Goal: Task Accomplishment & Management: Manage account settings

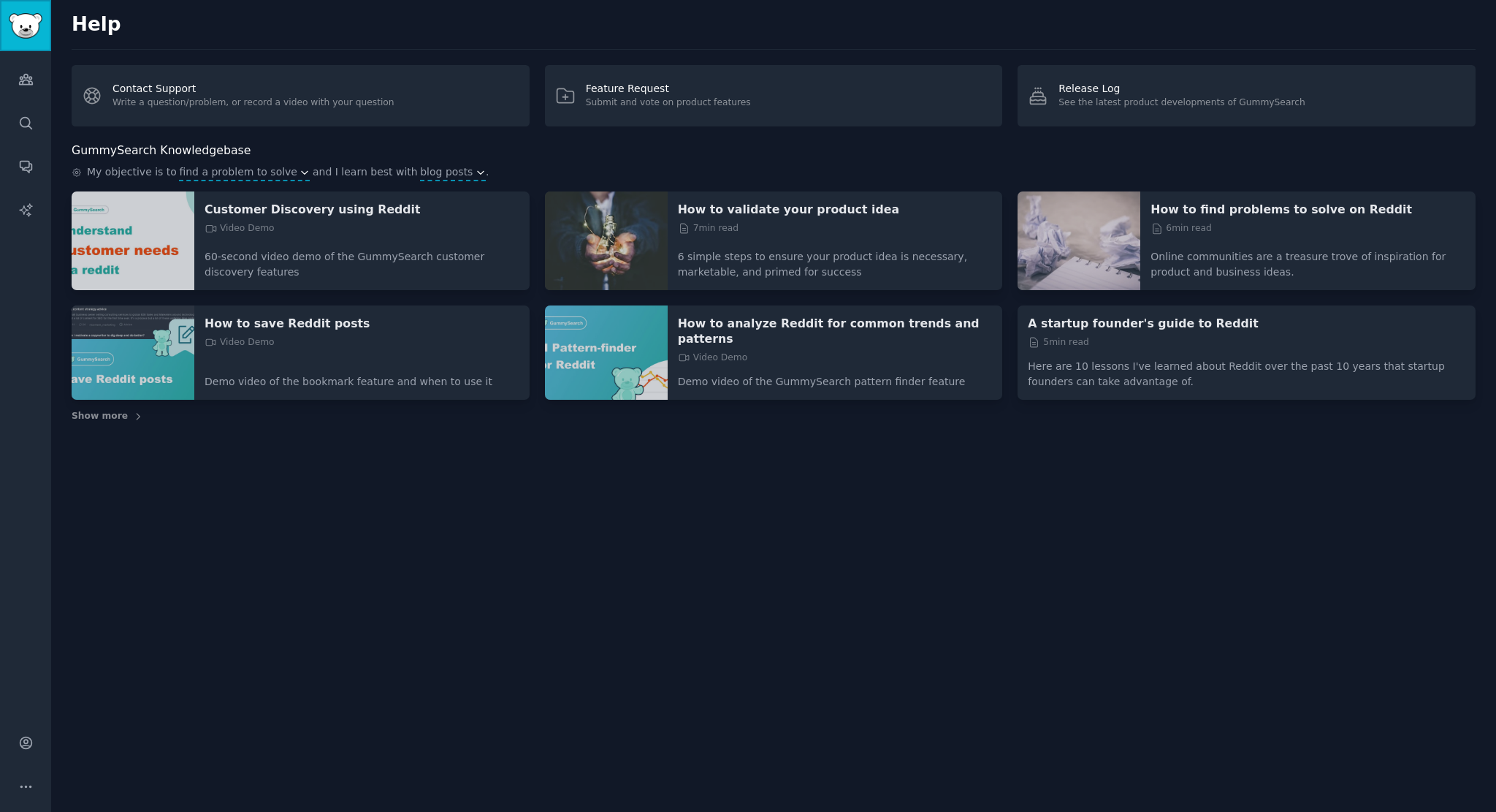
click at [40, 24] on img "Sidebar" at bounding box center [25, 25] width 34 height 25
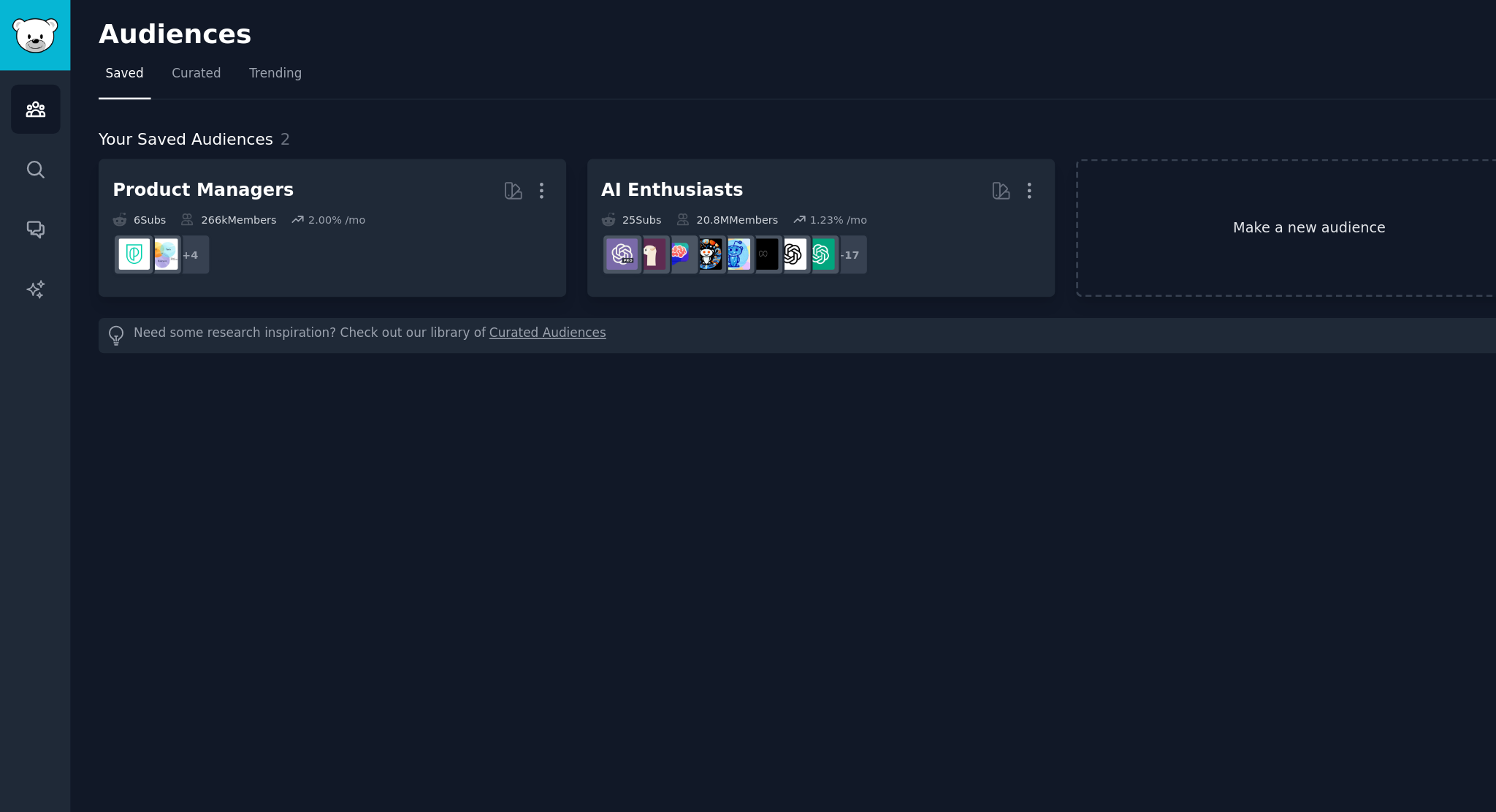
click at [821, 195] on link "Make a new audience" at bounding box center [951, 166] width 340 height 100
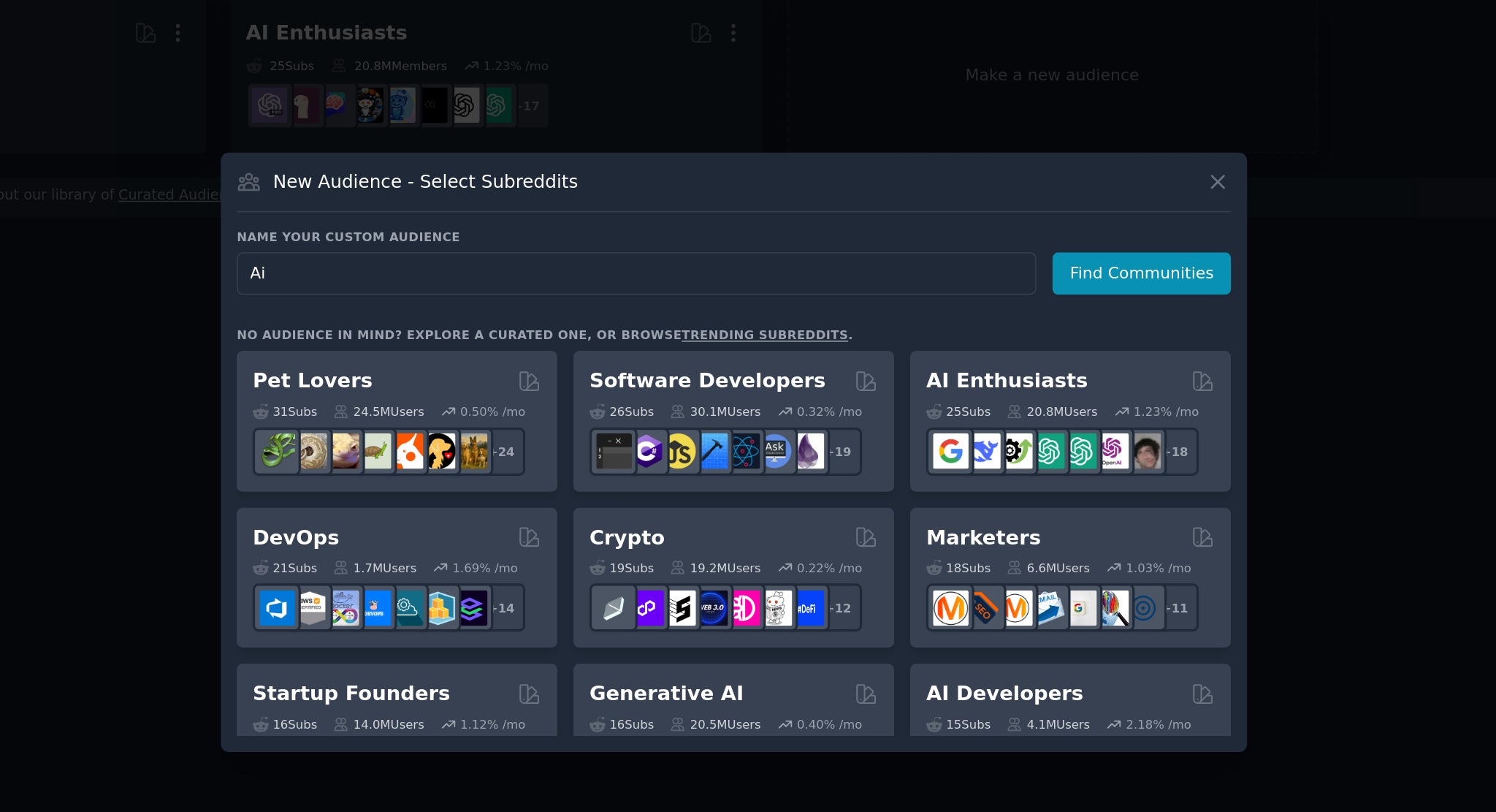
type input "A"
click at [772, 326] on h3 "No audience in mind? Explore a curated one, or browse trending subreddits ." at bounding box center [748, 330] width 634 height 10
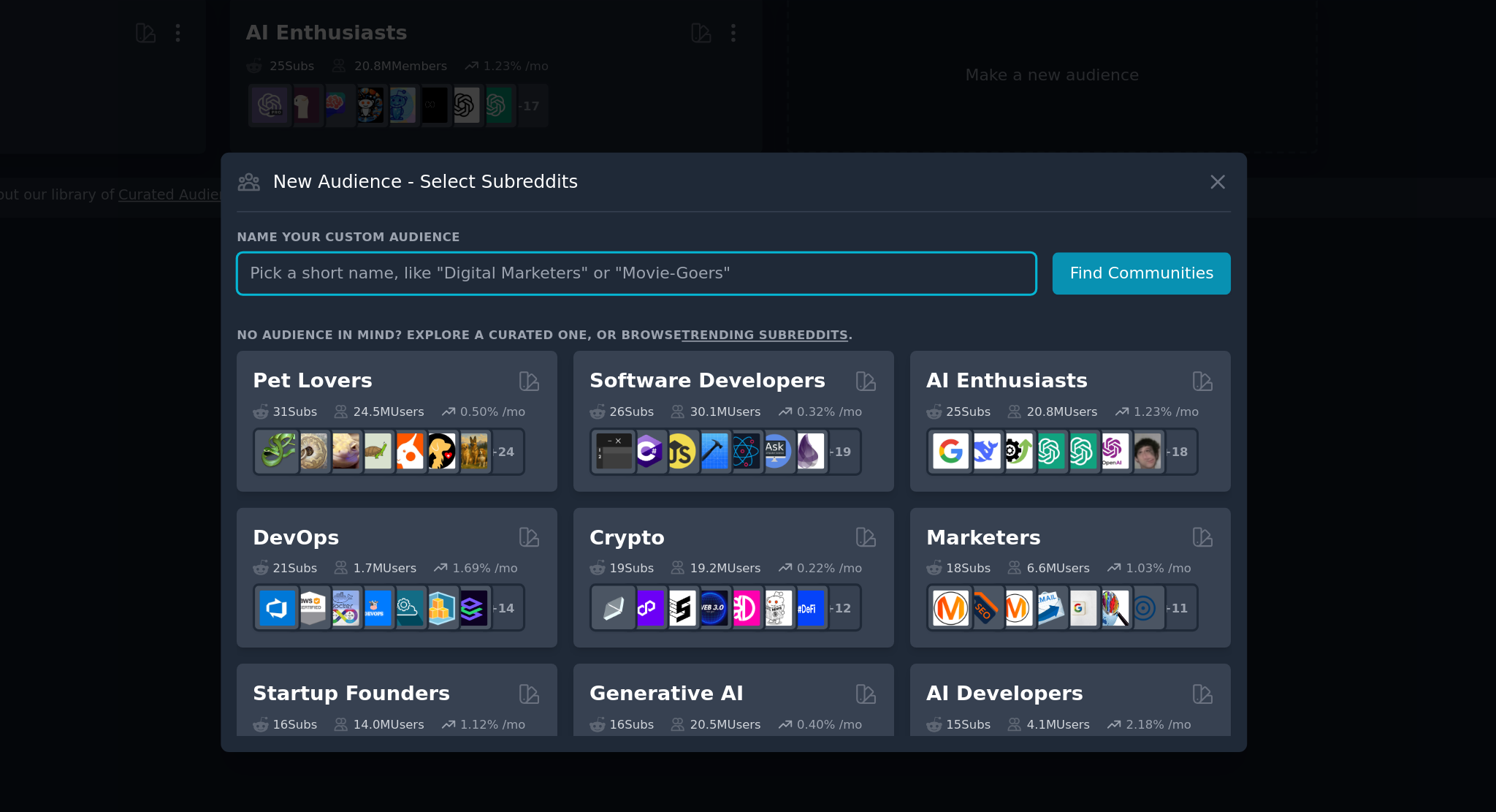
click at [744, 295] on input "text" at bounding box center [686, 292] width 510 height 27
type input "AI in Design"
click button "Find Communities" at bounding box center [1008, 292] width 114 height 27
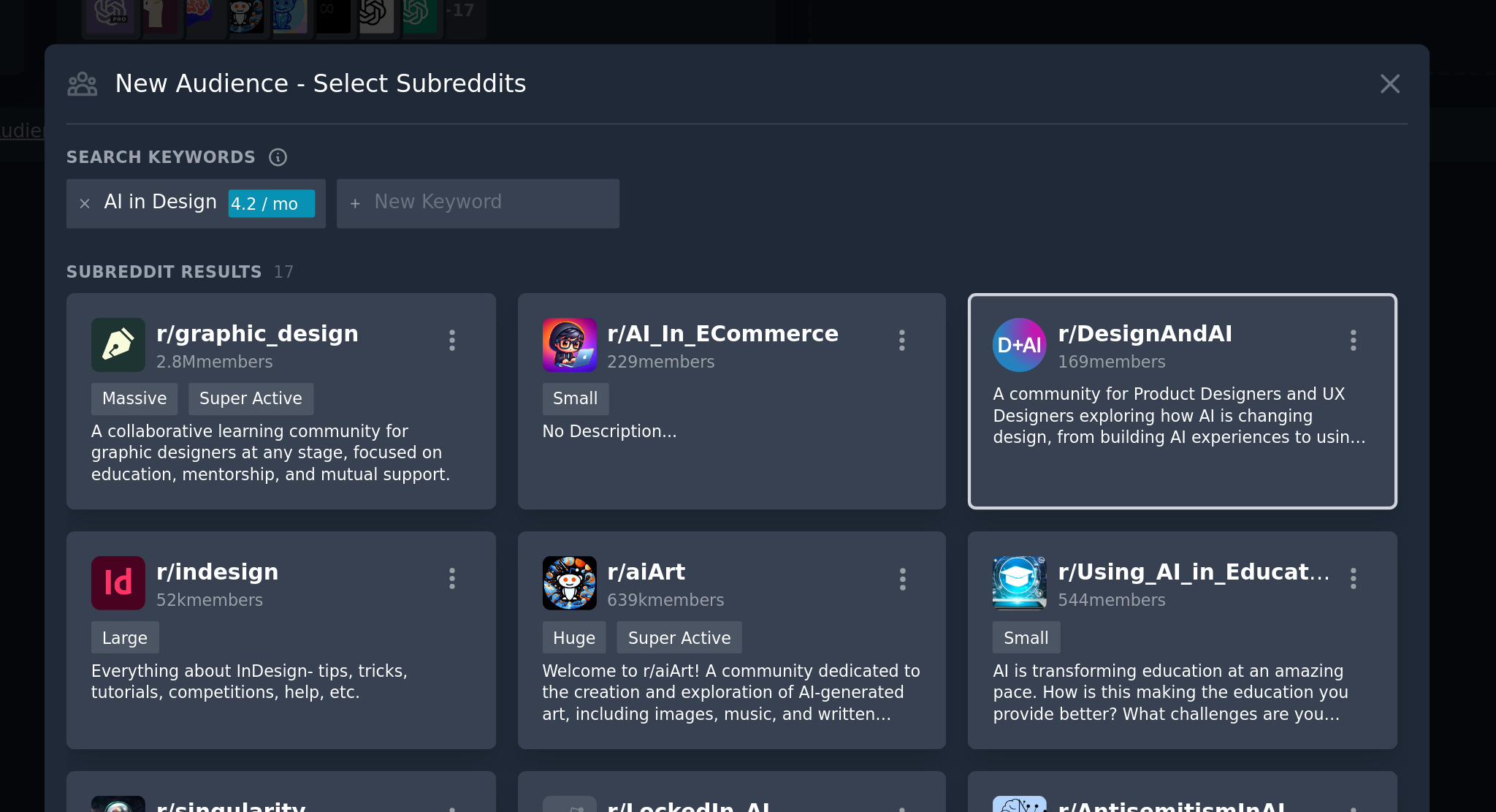
click at [1019, 353] on div "r/ DesignAndAI 169 members" at bounding box center [958, 342] width 180 height 25
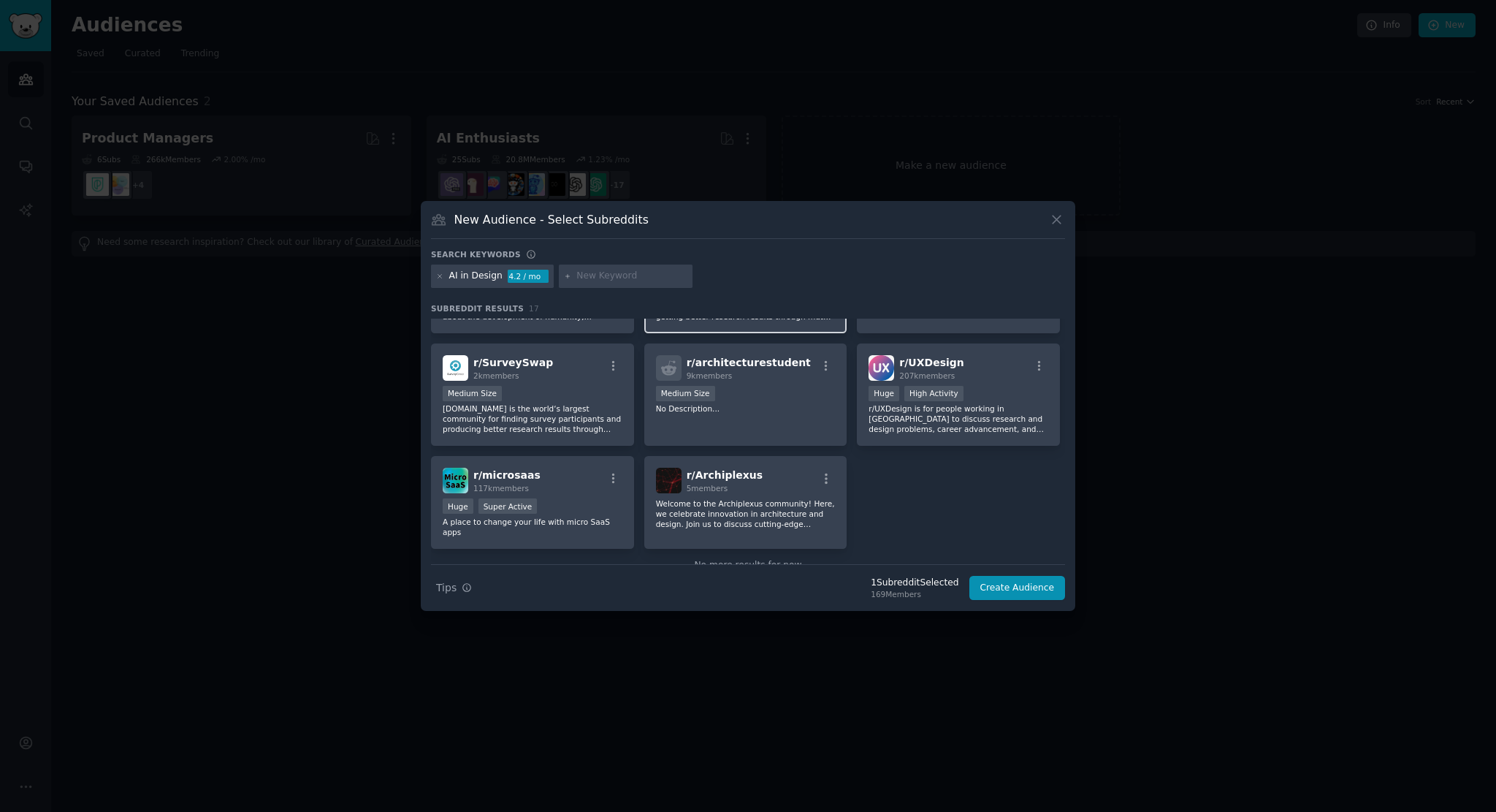
scroll to position [428, 0]
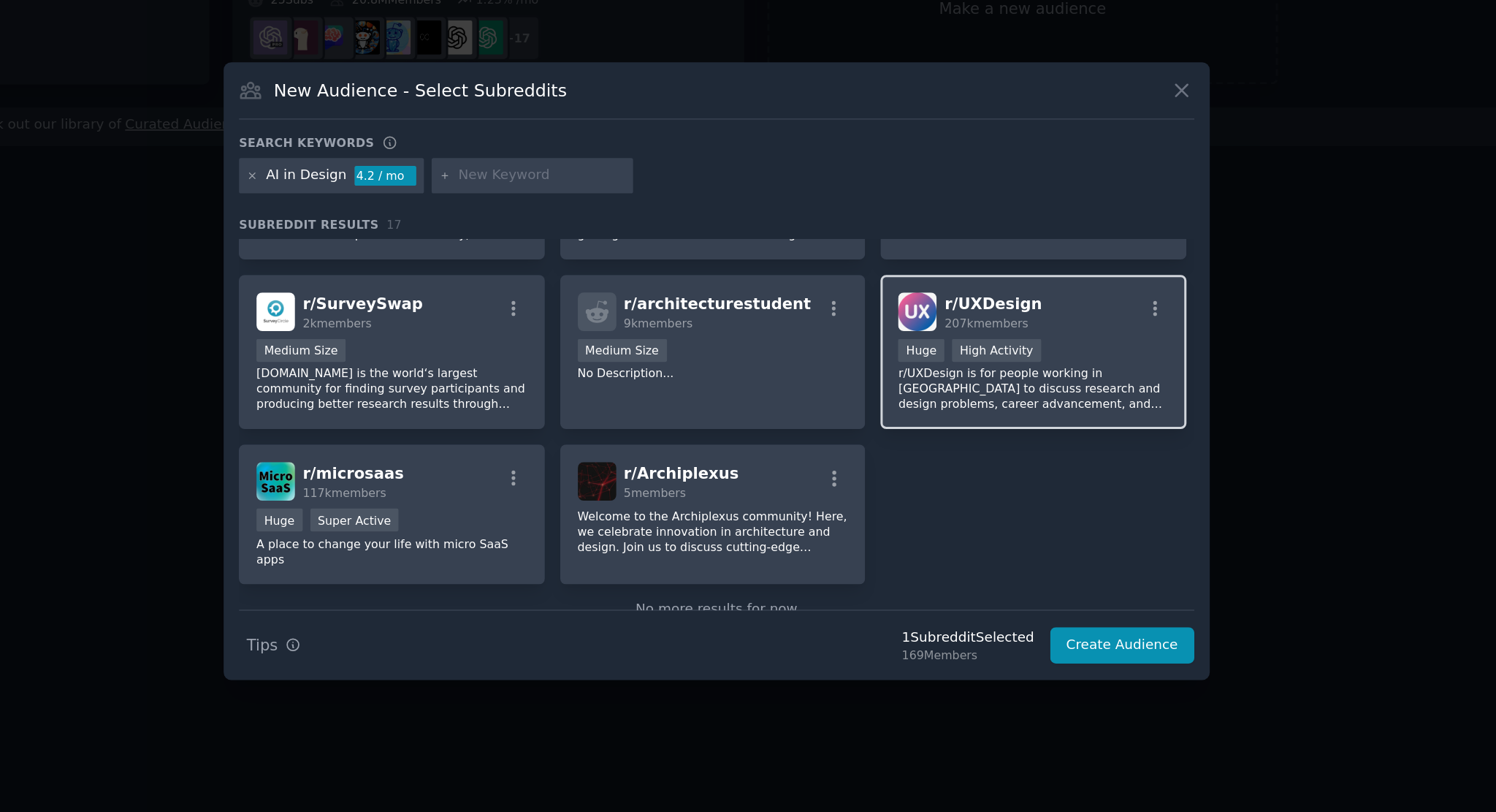
click at [901, 438] on div "r/ UXDesign 207k members Huge High Activity r/UXDesign is for people working in…" at bounding box center [959, 392] width 203 height 103
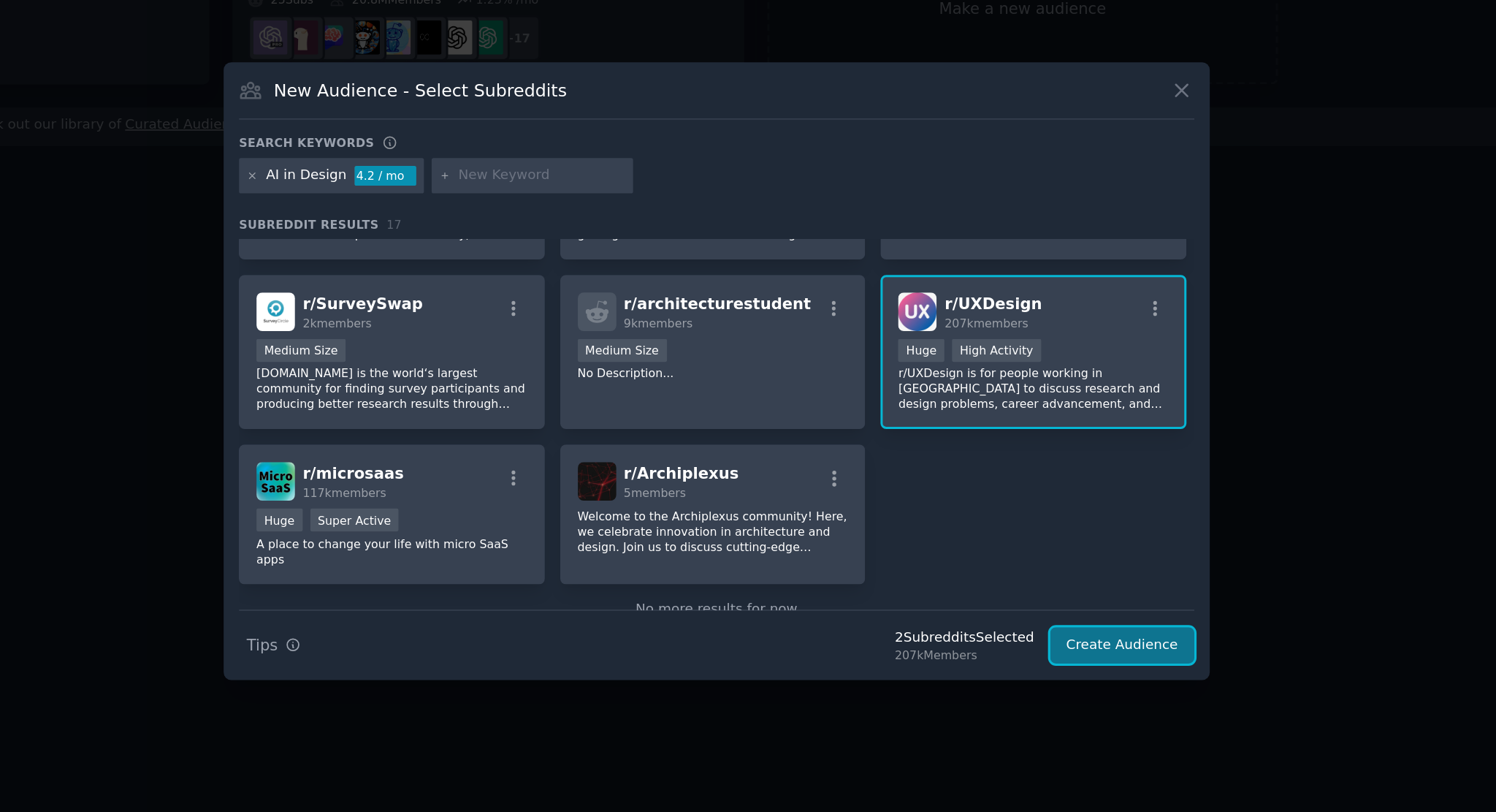
click at [999, 583] on button "Create Audience" at bounding box center [1018, 588] width 97 height 24
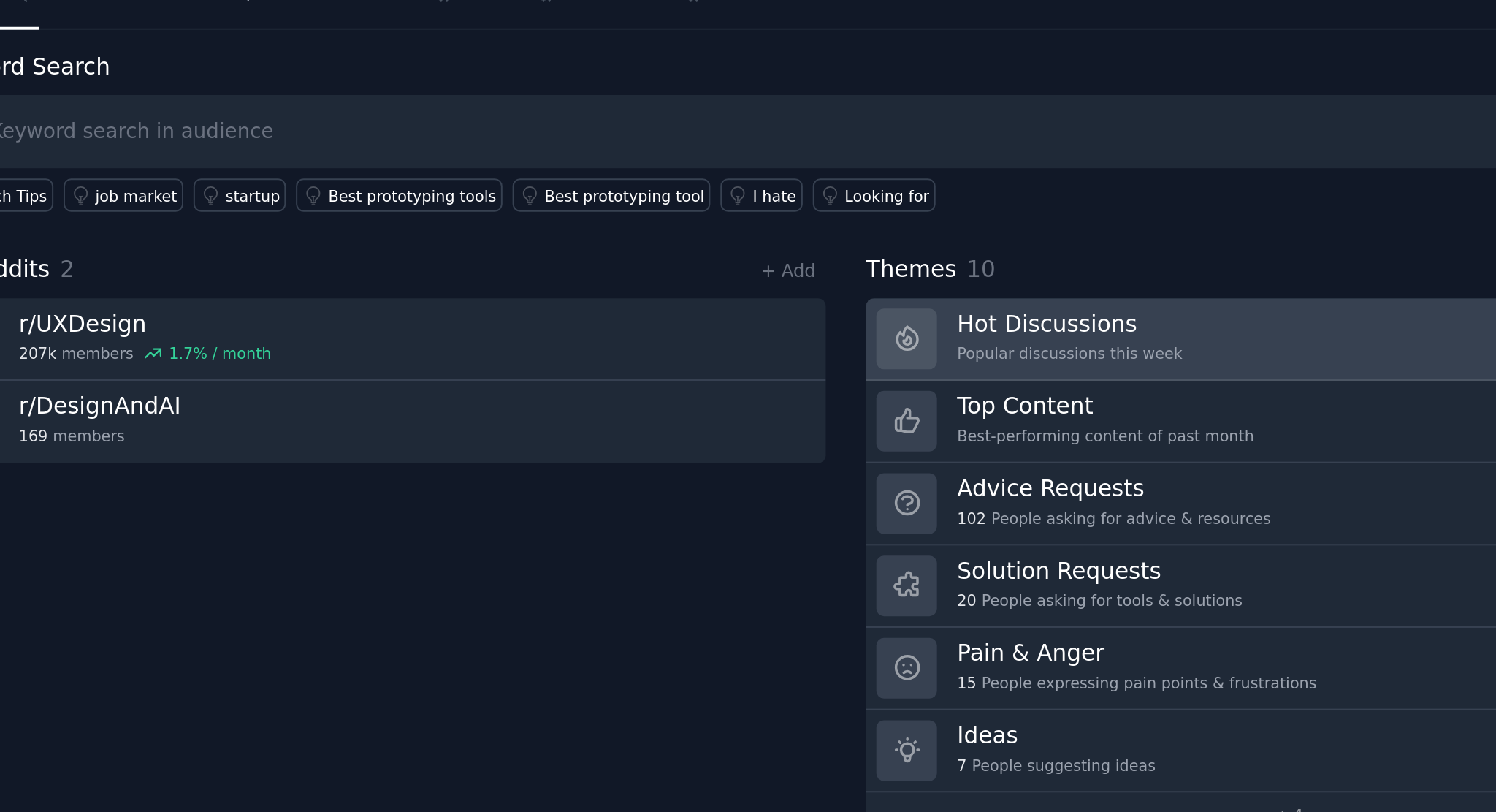
click at [579, 219] on div at bounding box center [566, 229] width 31 height 31
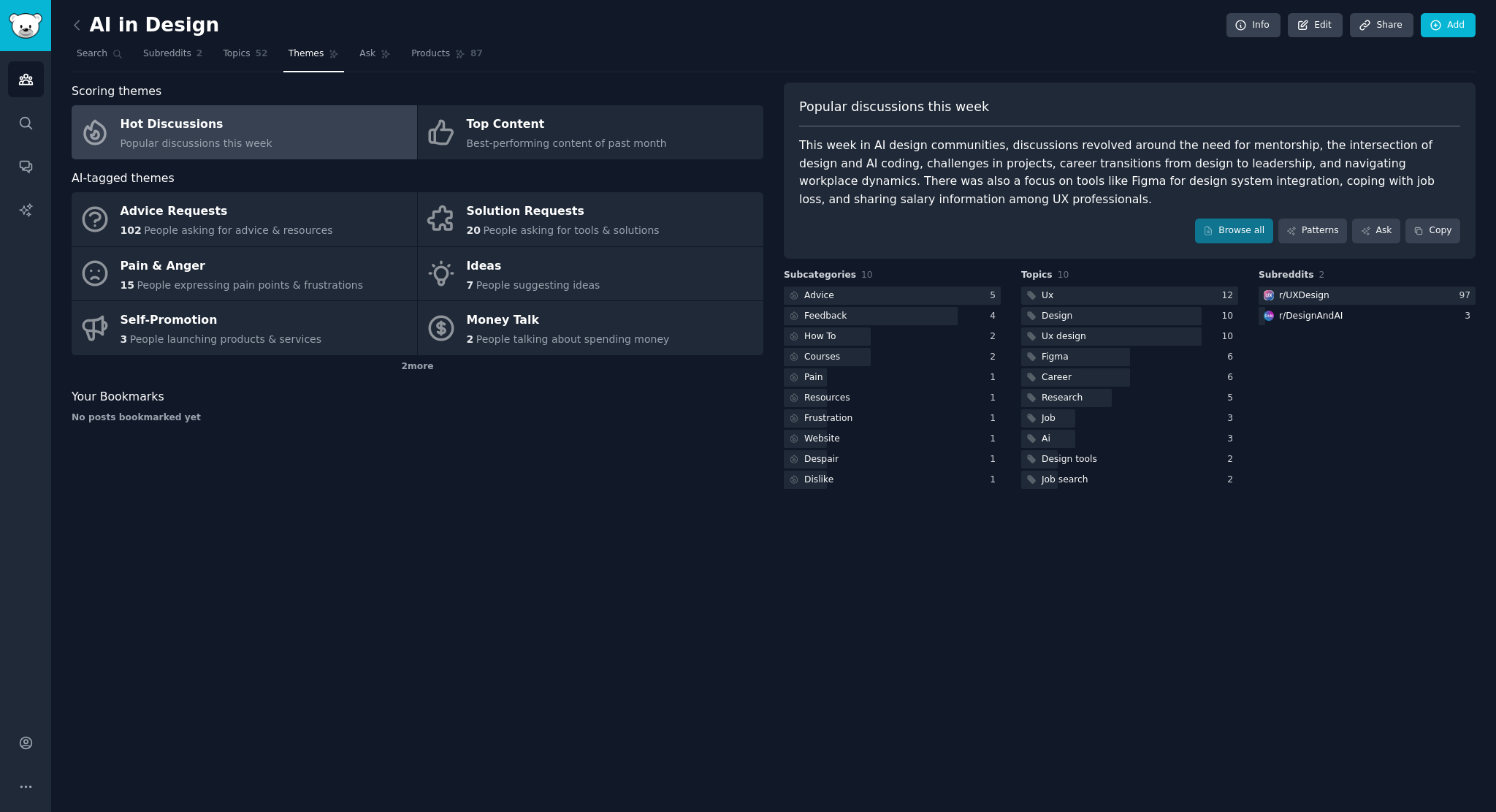
click at [158, 17] on h2 "AI in Design" at bounding box center [145, 25] width 148 height 24
click at [82, 24] on icon at bounding box center [77, 25] width 15 height 15
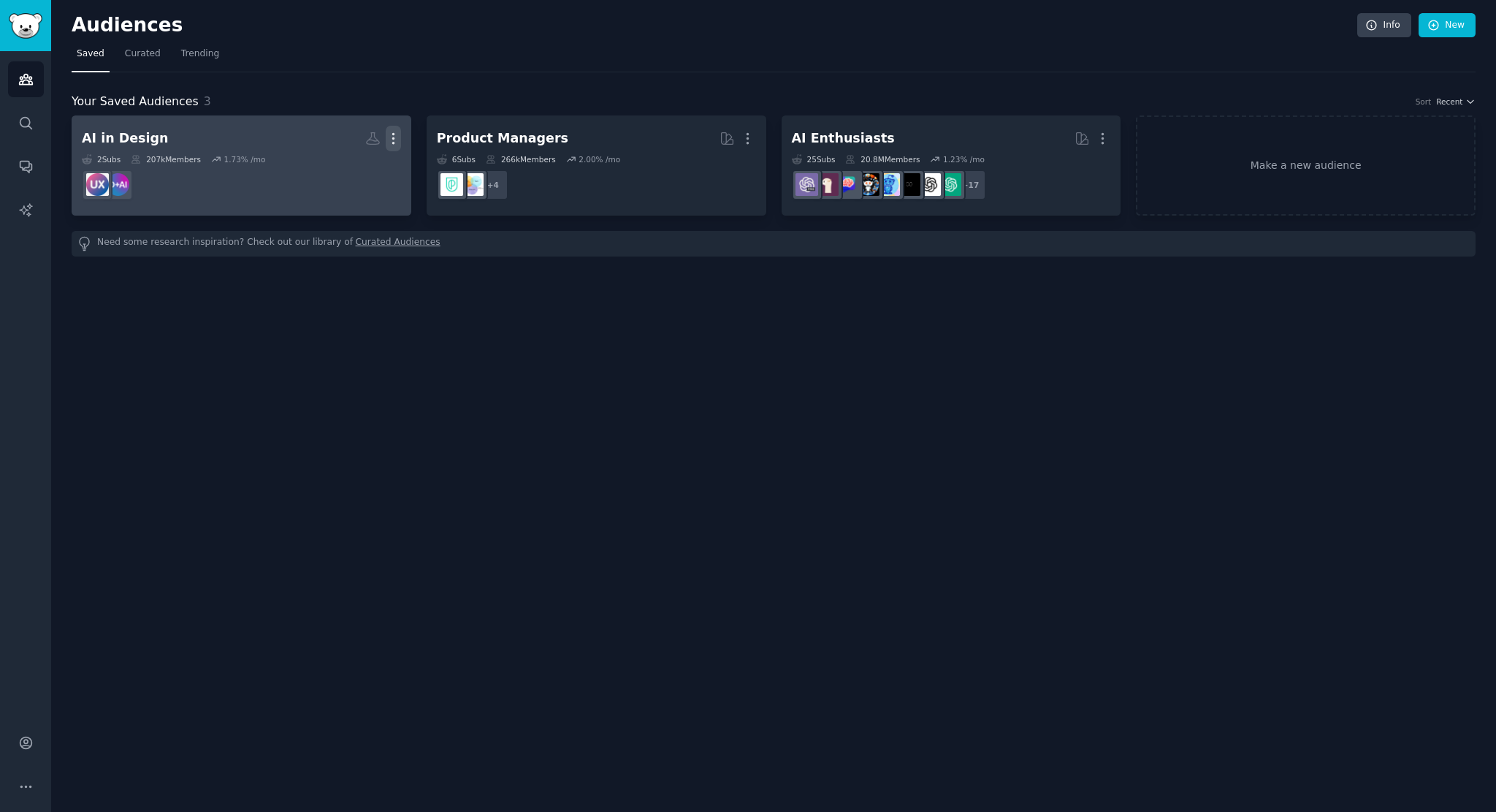
click at [388, 133] on icon "button" at bounding box center [393, 138] width 15 height 15
click at [358, 169] on p "Delete" at bounding box center [354, 169] width 34 height 15
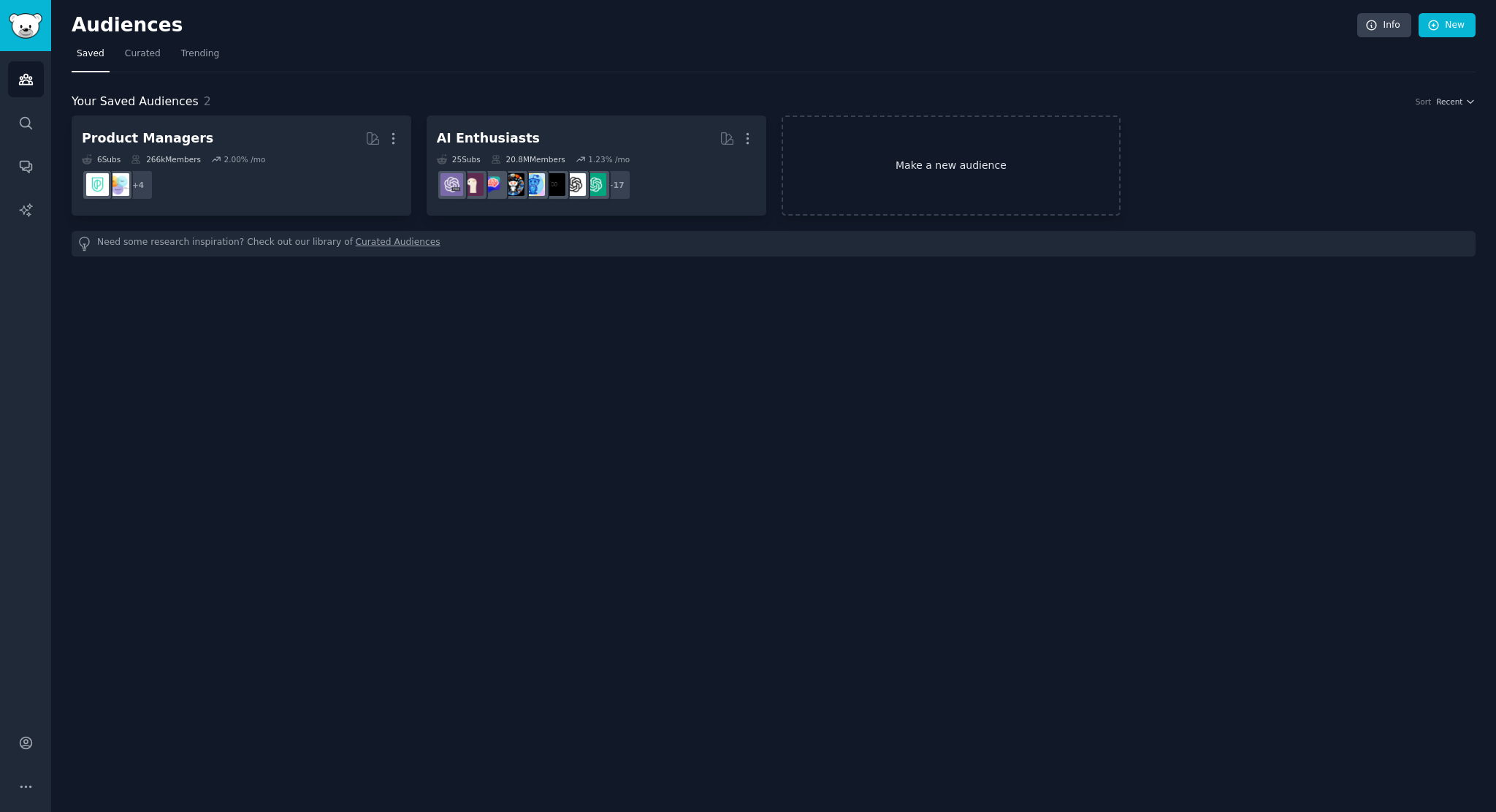
click at [868, 160] on link "Make a new audience" at bounding box center [951, 166] width 340 height 100
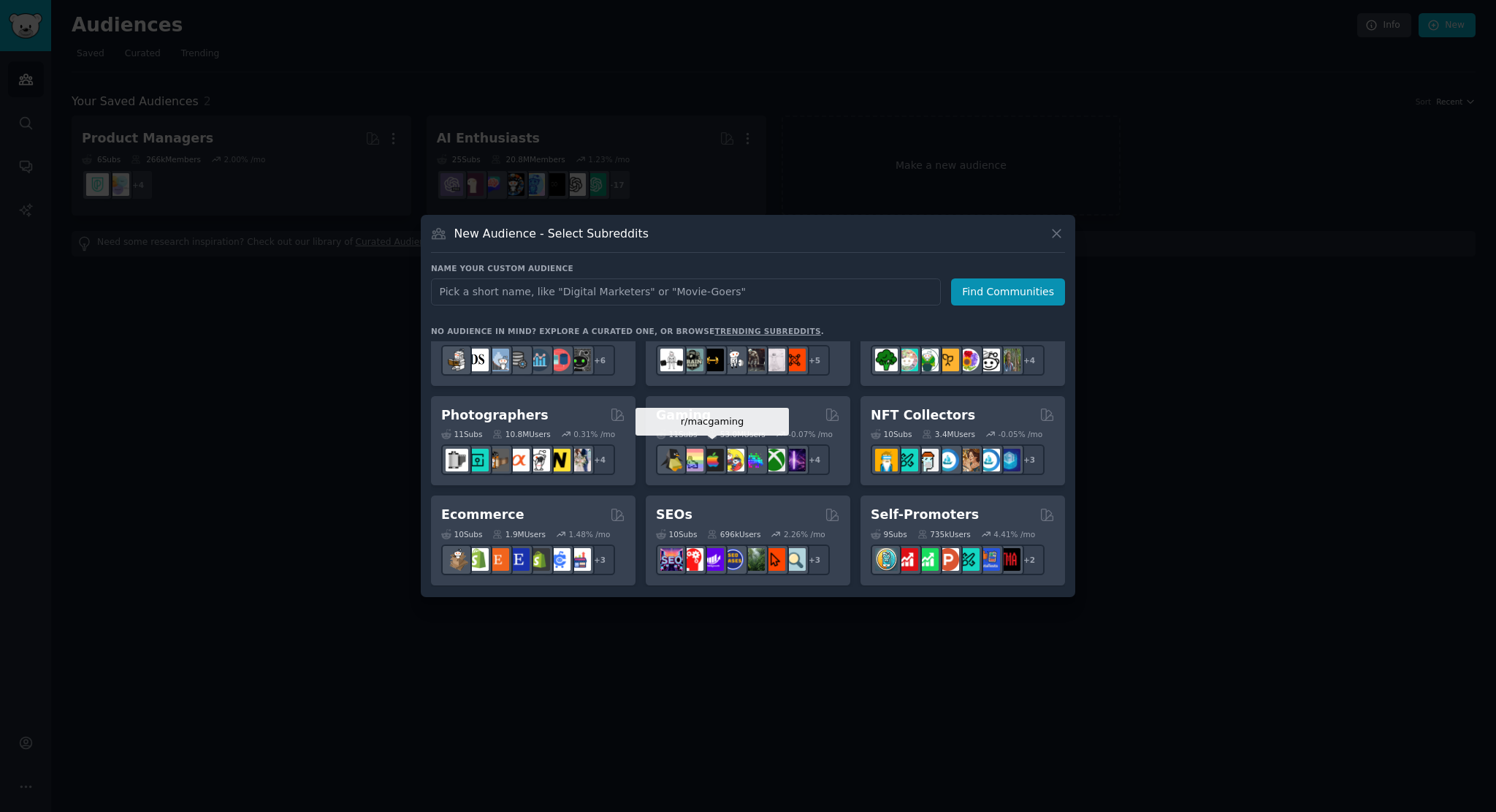
scroll to position [486, 0]
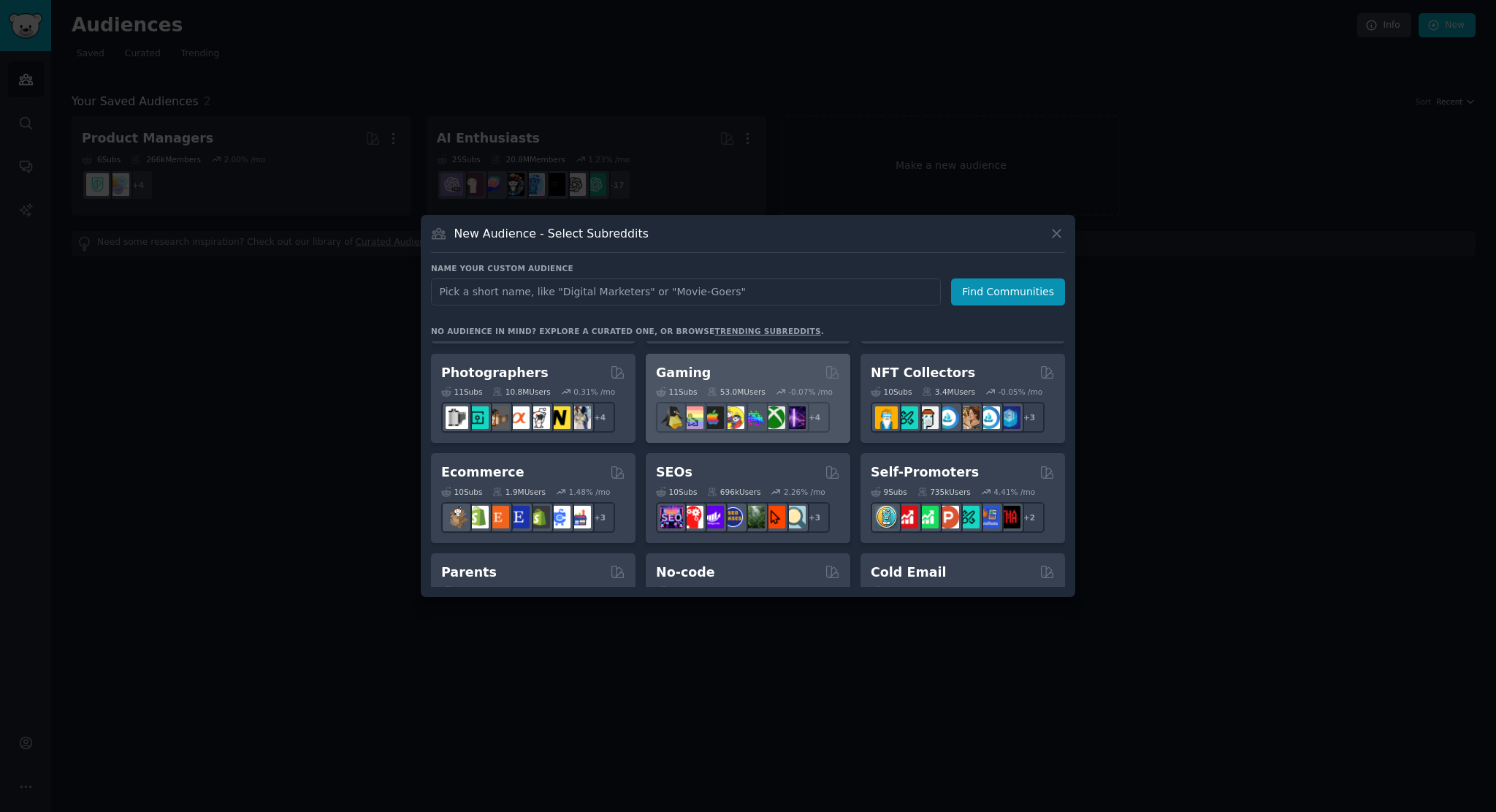
click at [736, 374] on div "Gaming" at bounding box center [748, 373] width 184 height 18
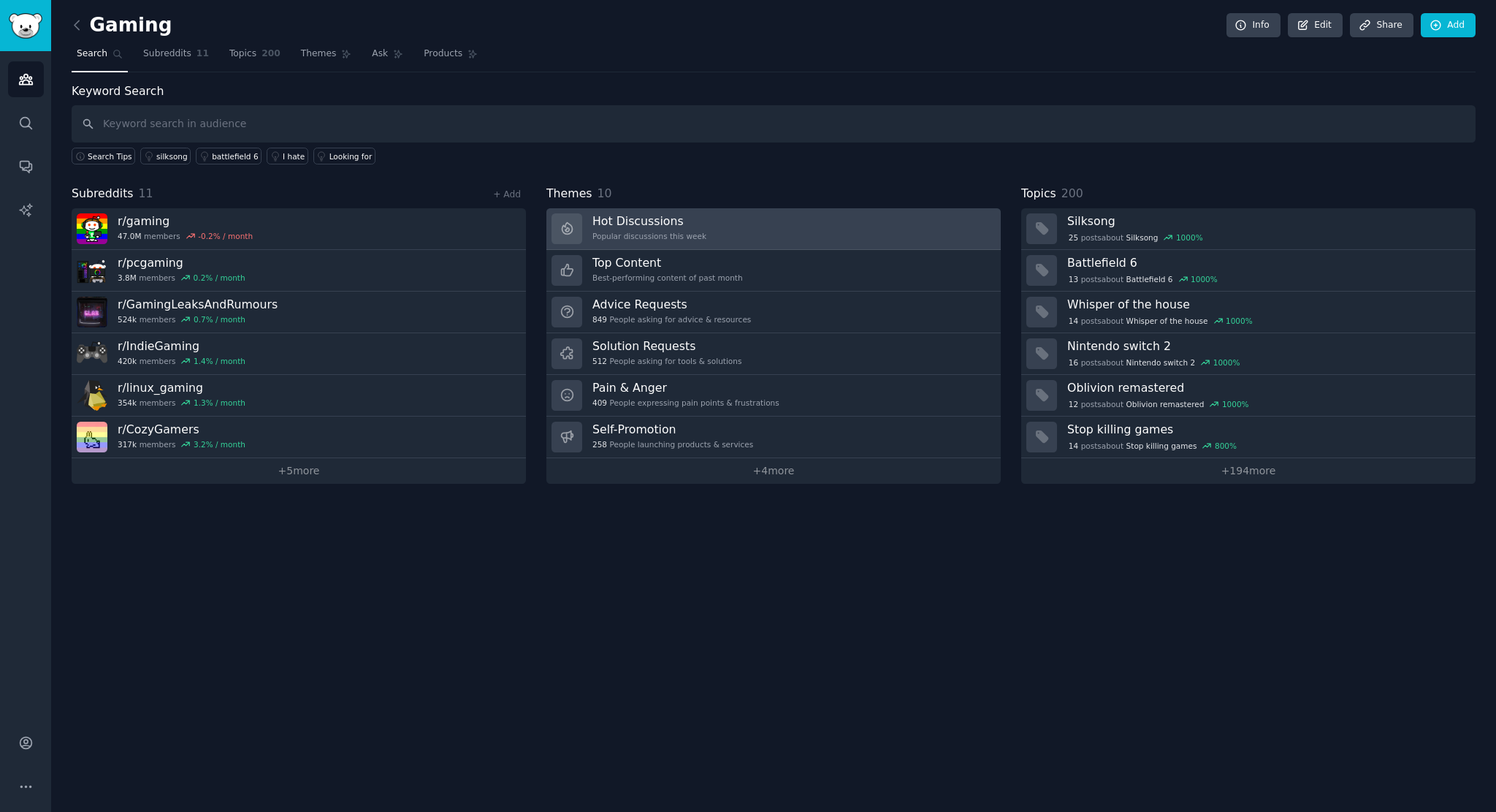
click at [684, 217] on h3 "Hot Discussions" at bounding box center [649, 221] width 114 height 15
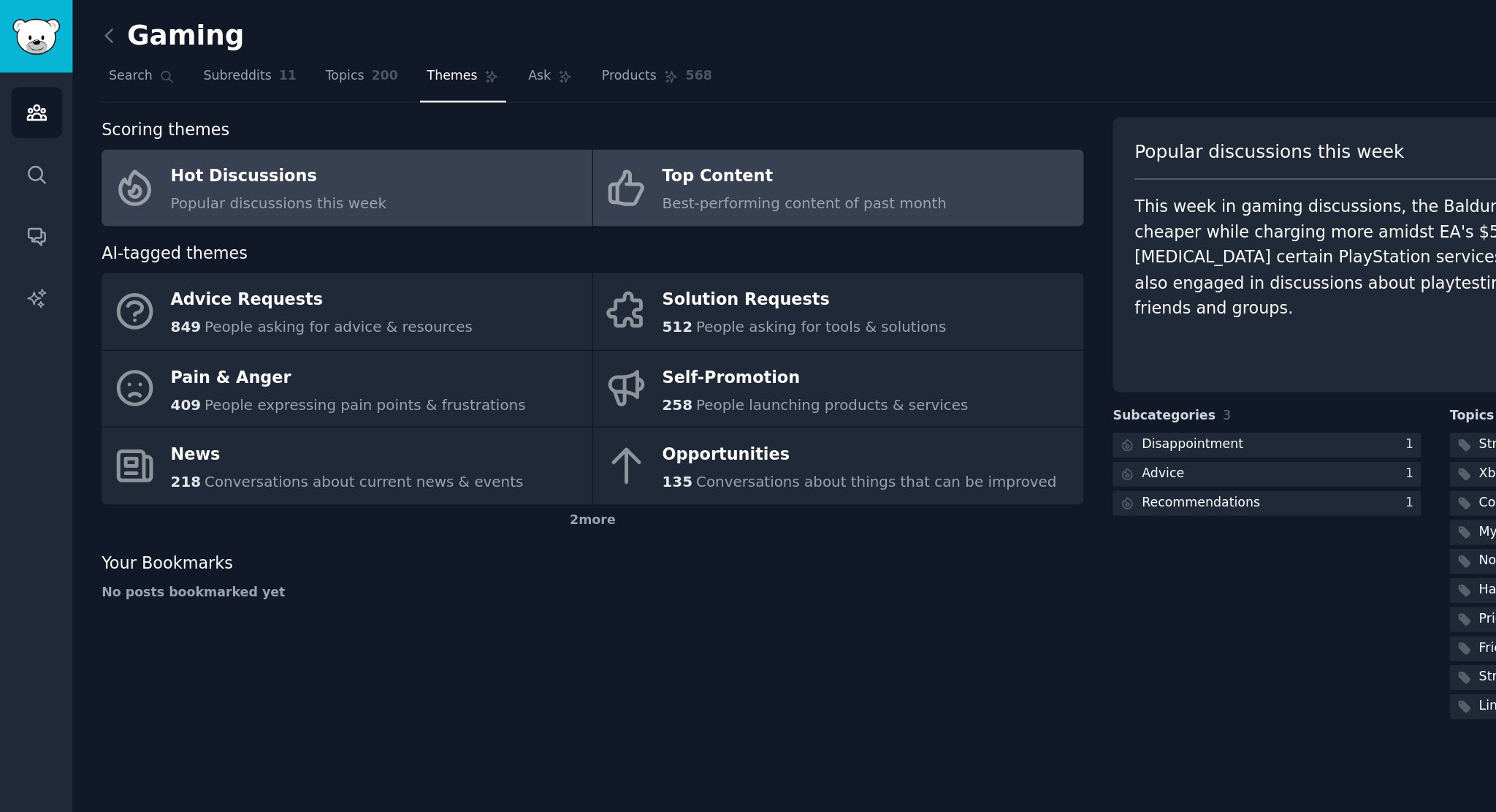
click at [492, 144] on span "Best-performing content of past month" at bounding box center [566, 143] width 200 height 11
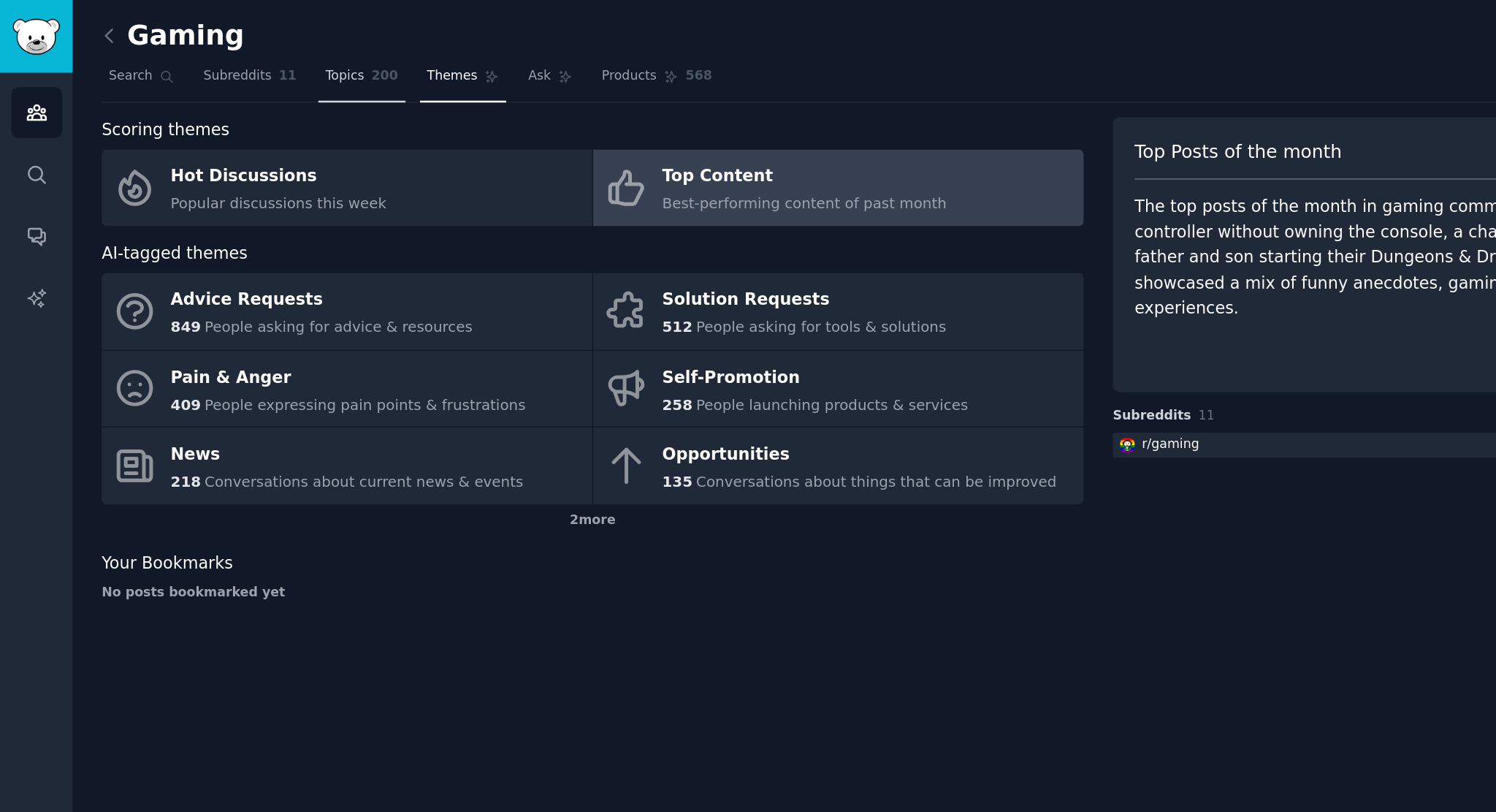
click at [247, 47] on link "Topics 200" at bounding box center [254, 57] width 61 height 30
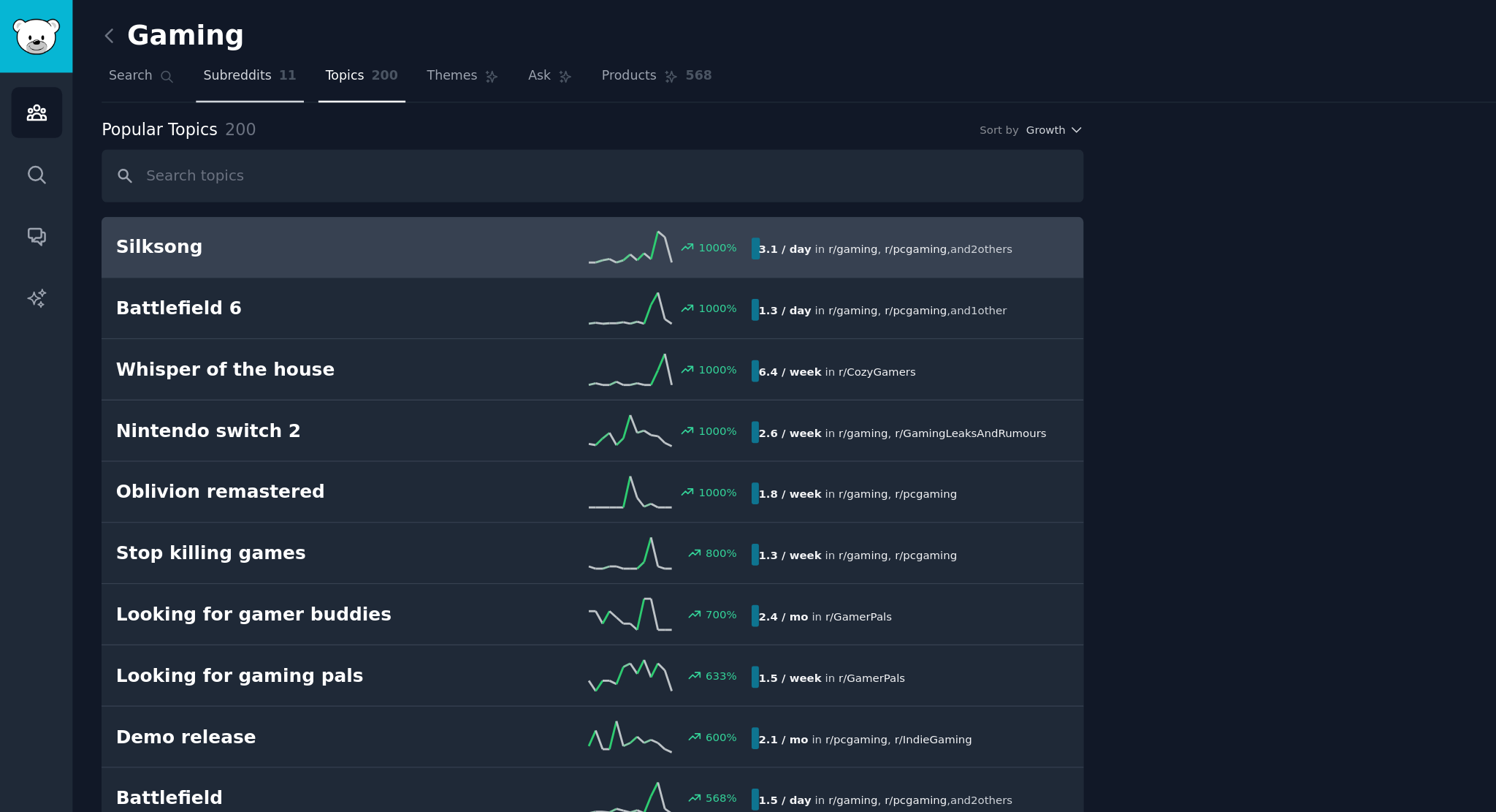
click at [197, 54] on span "11" at bounding box center [202, 54] width 12 height 13
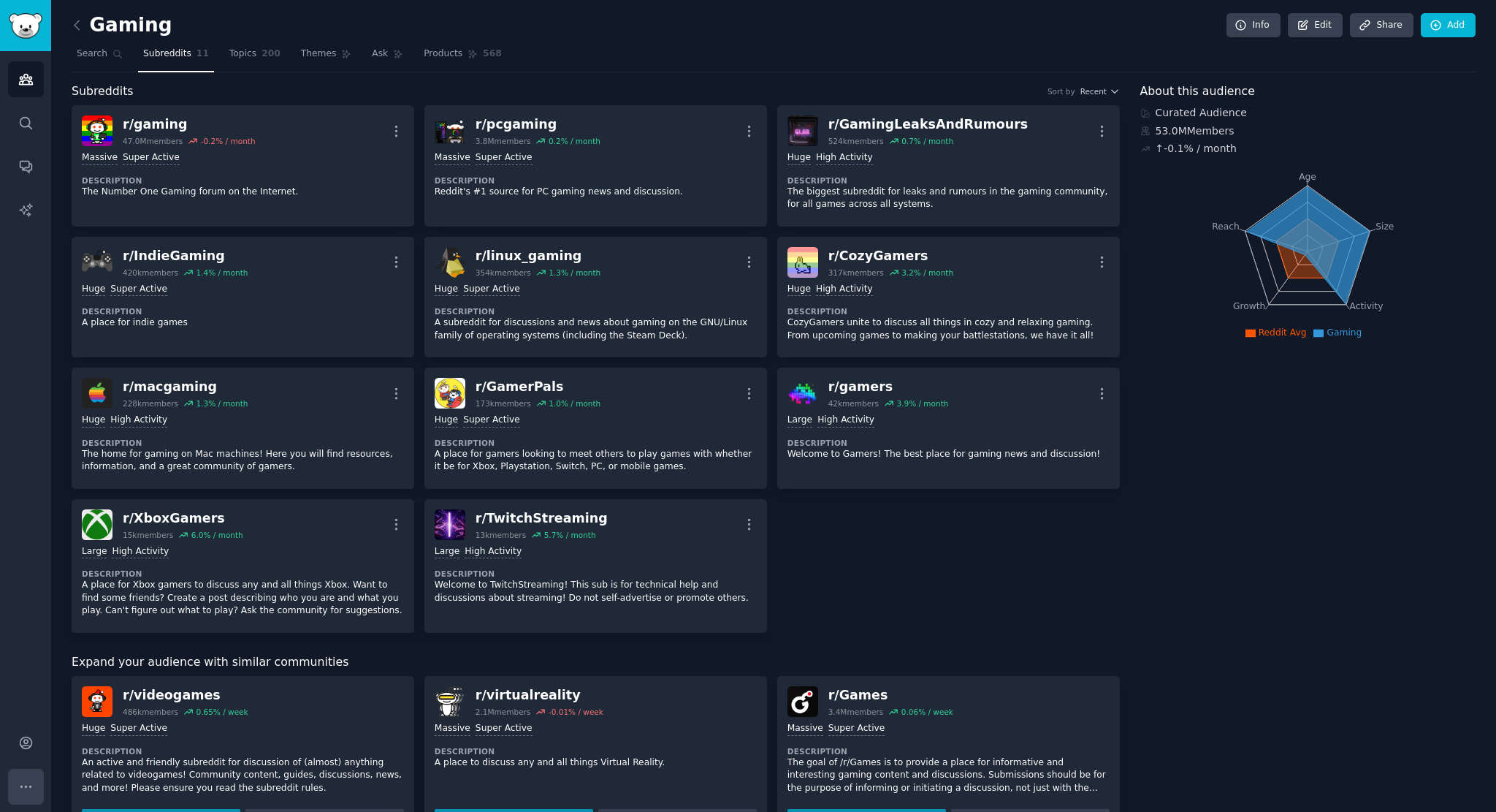
click at [27, 782] on icon "Sidebar" at bounding box center [25, 787] width 15 height 15
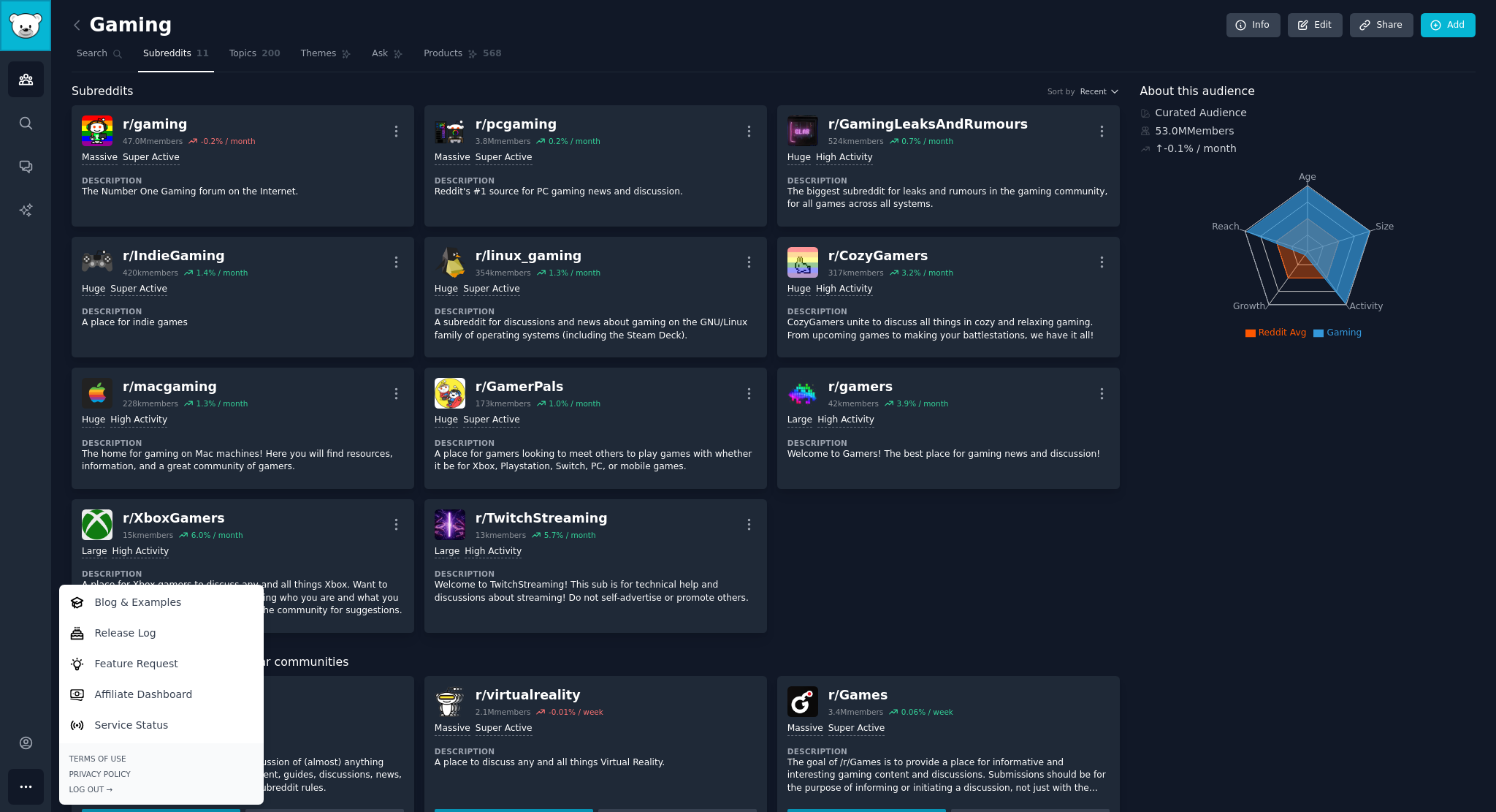
click at [33, 38] on link "Sidebar" at bounding box center [25, 25] width 51 height 51
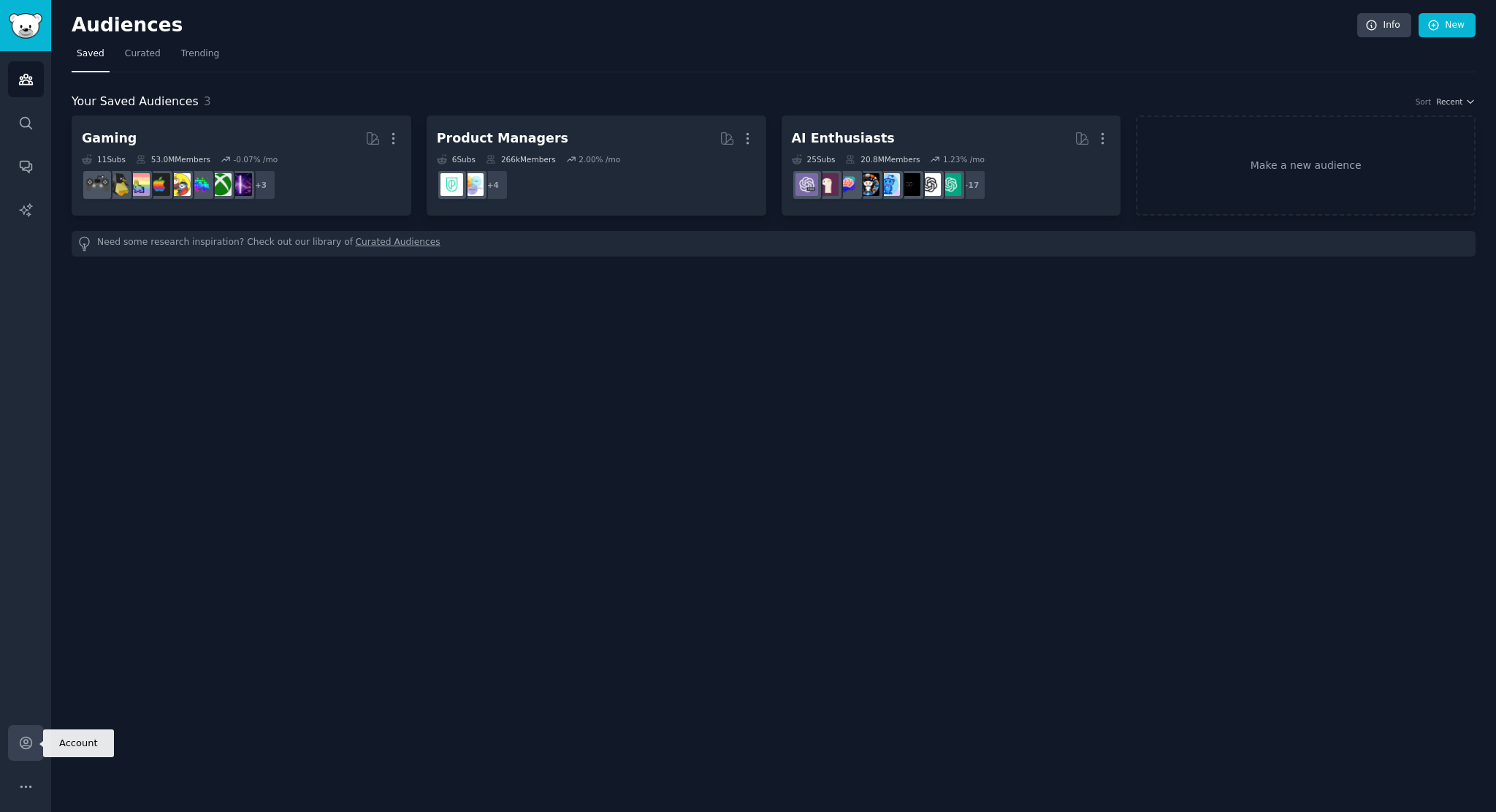
click at [25, 748] on icon "Sidebar" at bounding box center [25, 743] width 11 height 11
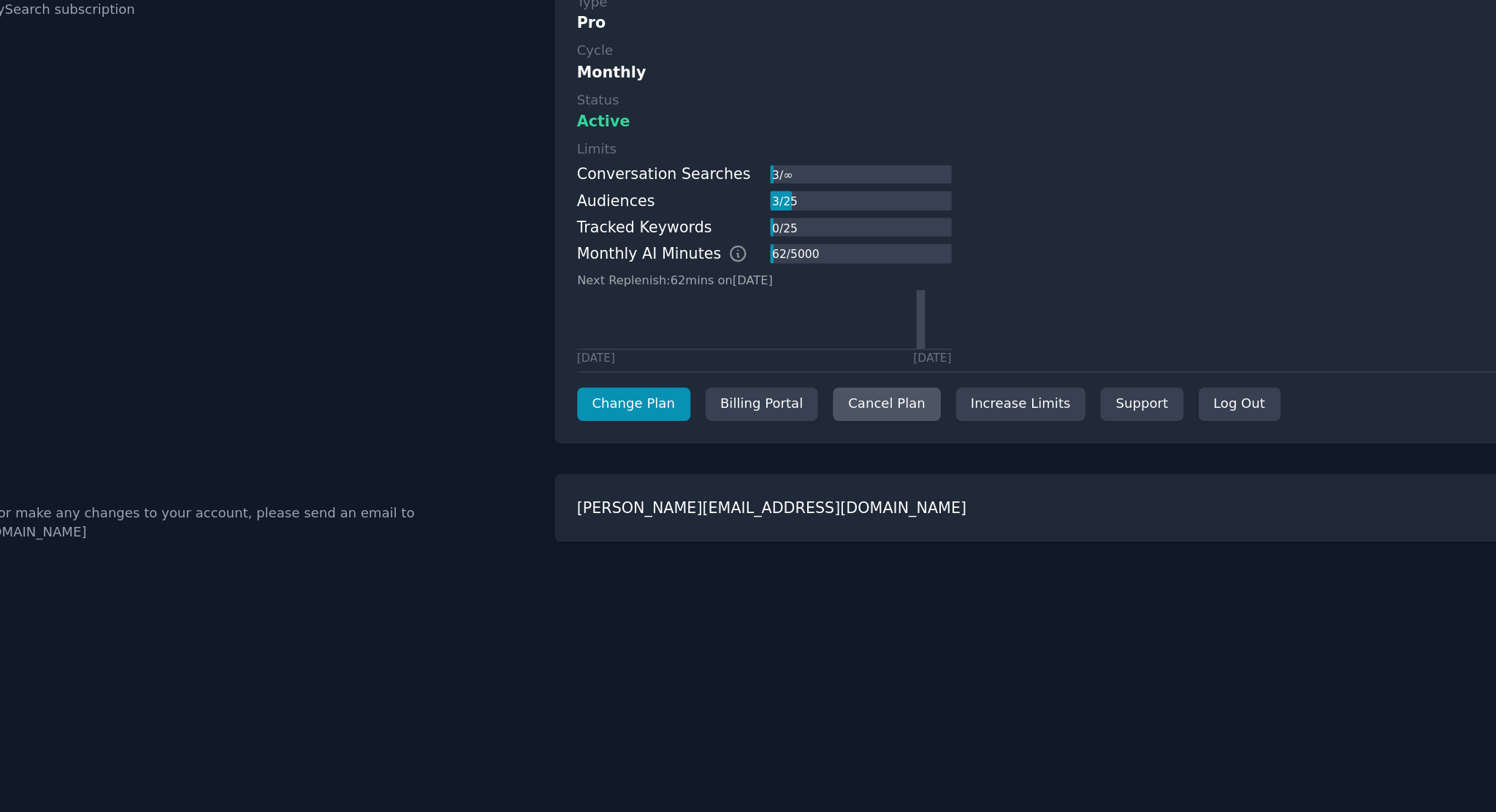
click at [736, 382] on div "Cancel Plan" at bounding box center [770, 385] width 72 height 24
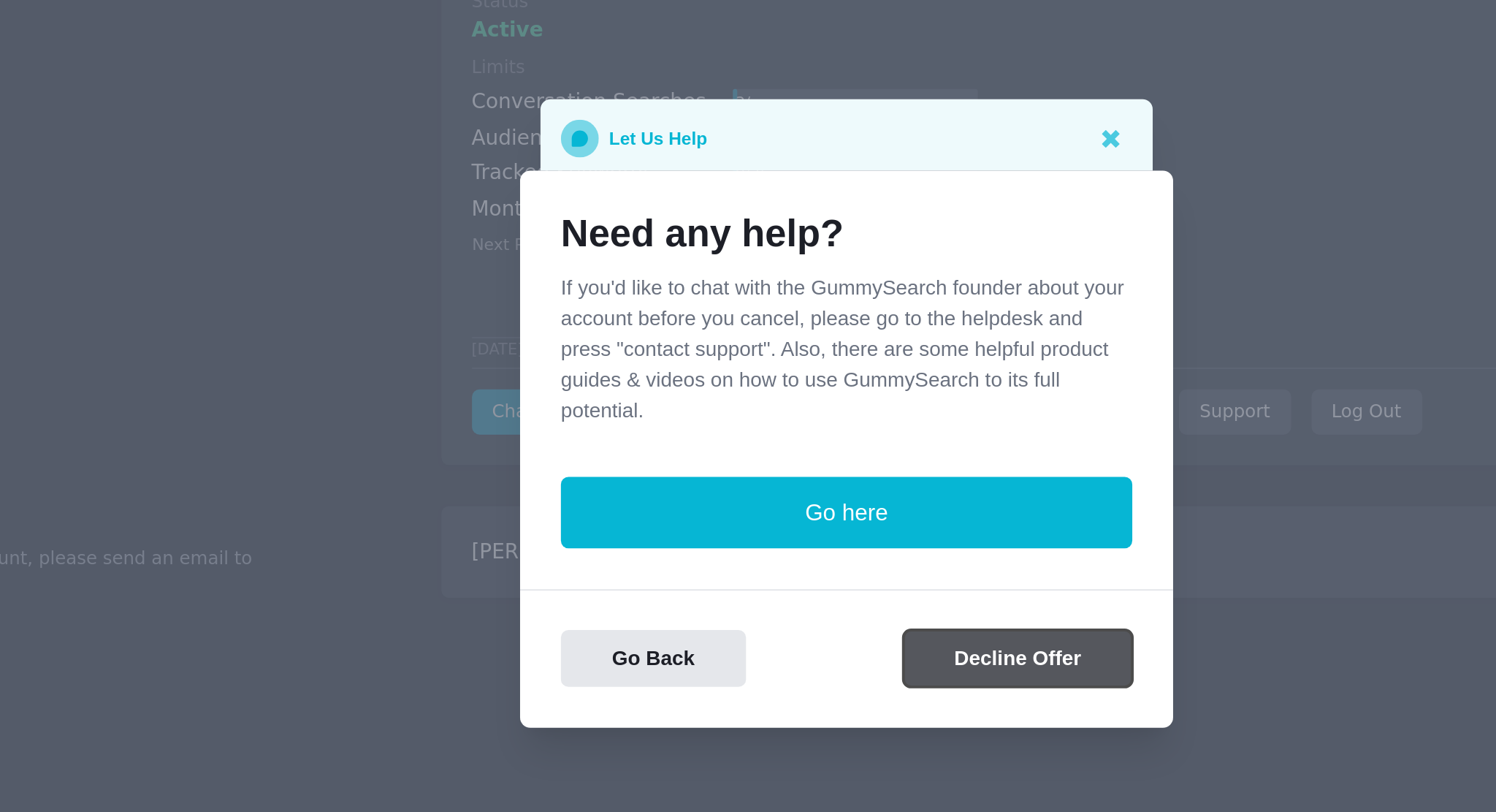
click at [804, 513] on button "Decline Offer" at bounding box center [835, 508] width 115 height 28
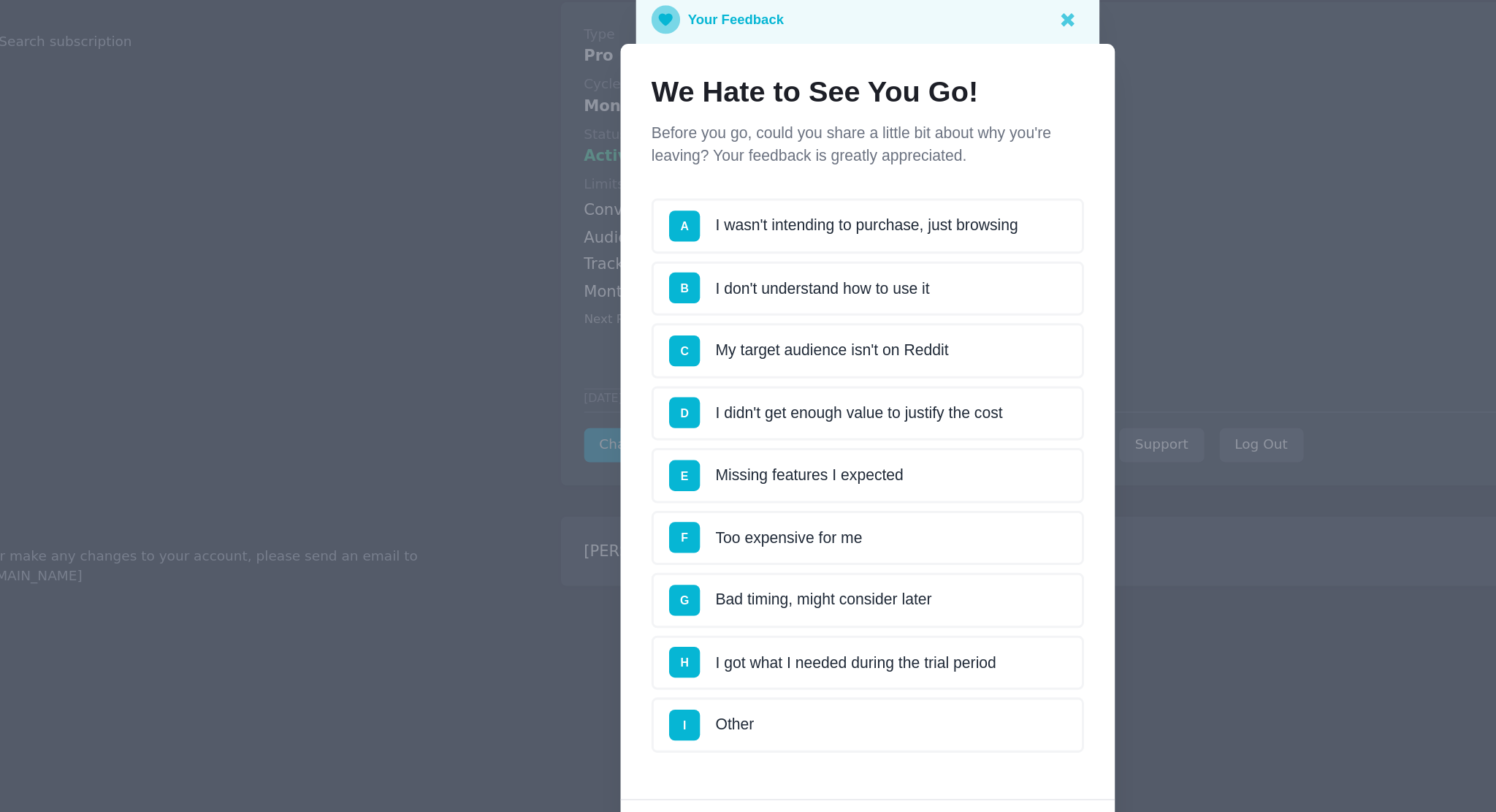
drag, startPoint x: 740, startPoint y: 355, endPoint x: 705, endPoint y: 363, distance: 35.9
click at [705, 363] on li "D I didn't get enough value to justify the cost" at bounding box center [748, 363] width 286 height 37
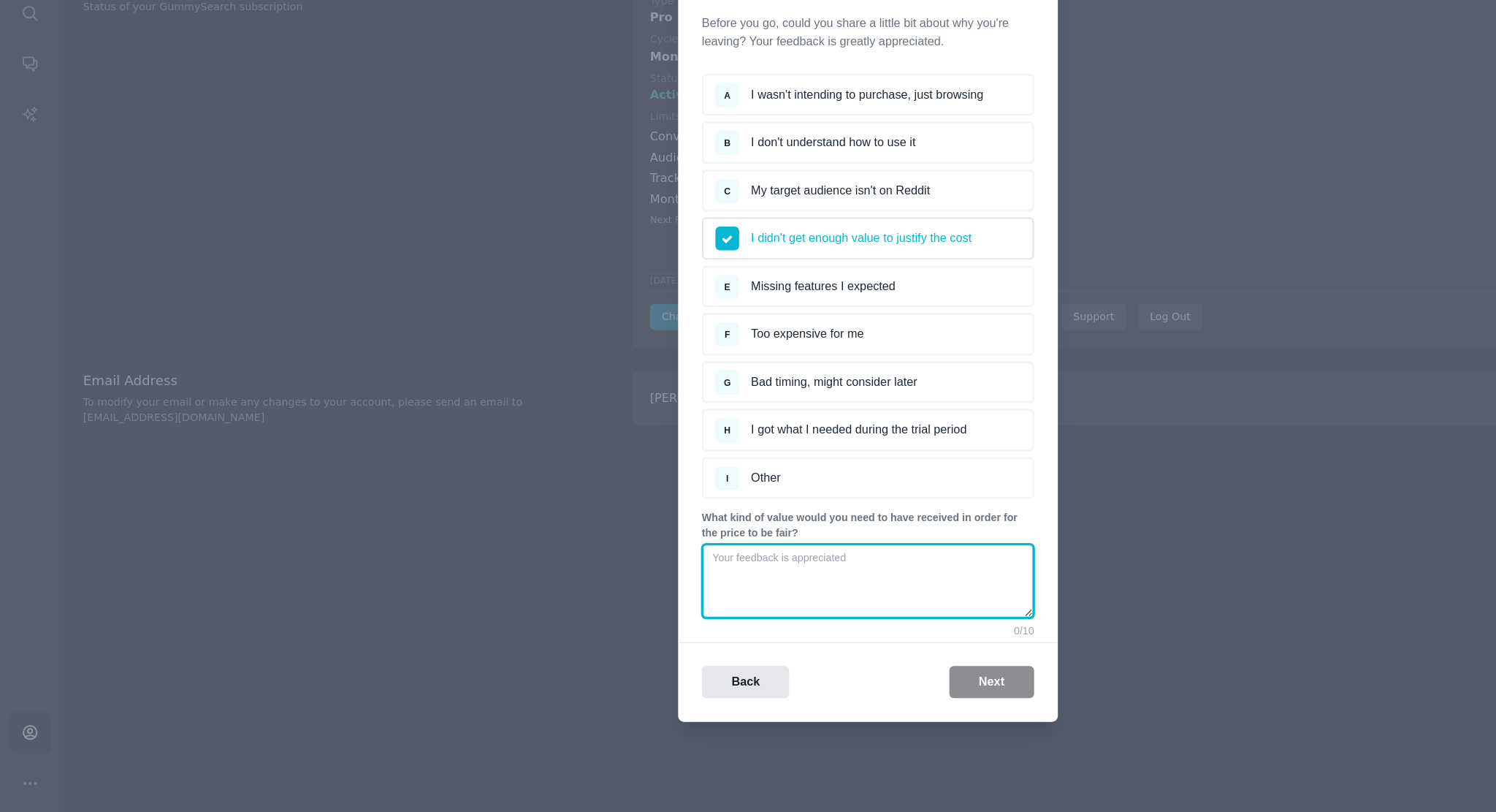
click at [773, 615] on textarea at bounding box center [748, 613] width 286 height 64
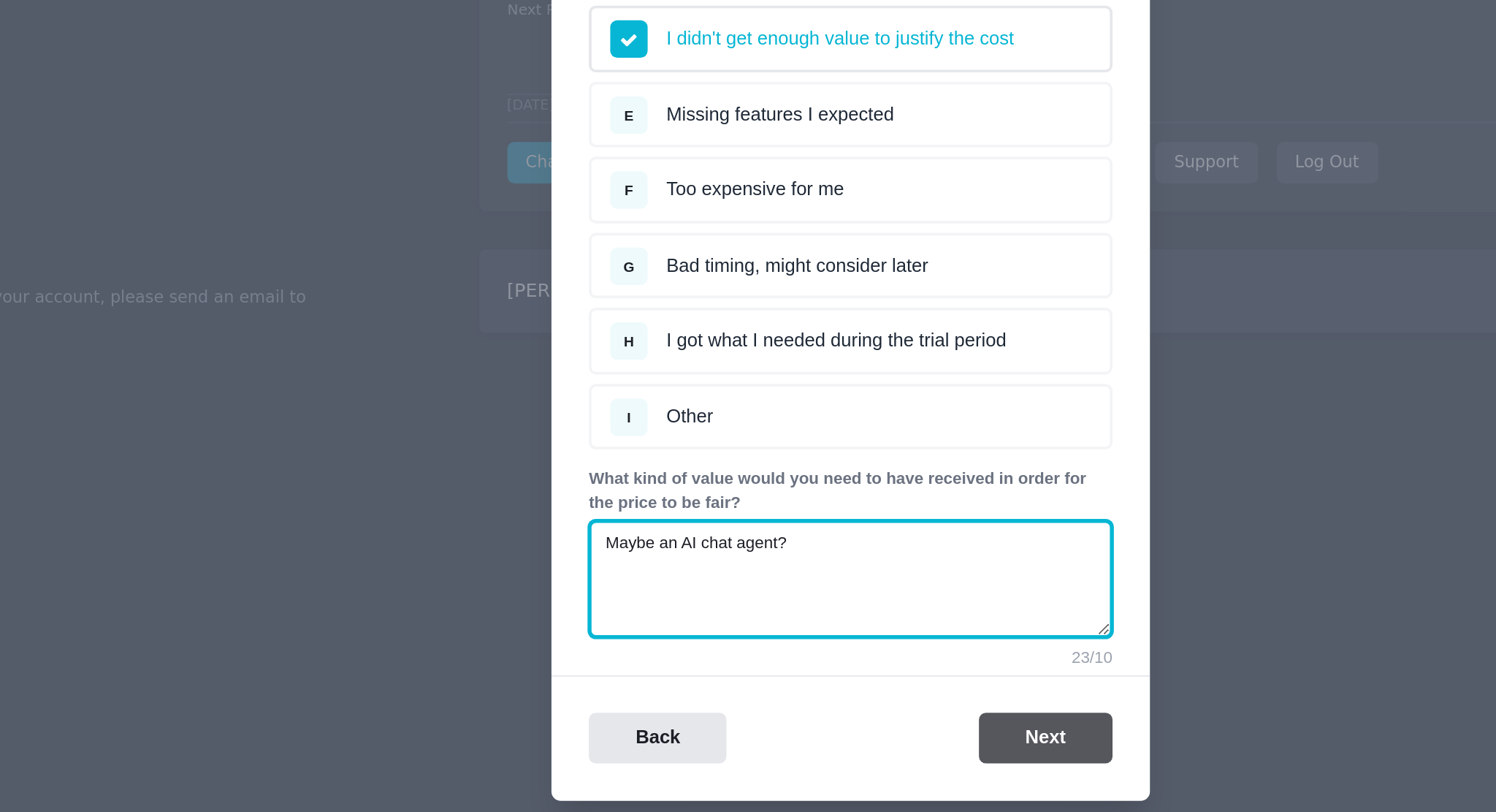
type textarea "Maybe an AI chat agent?"
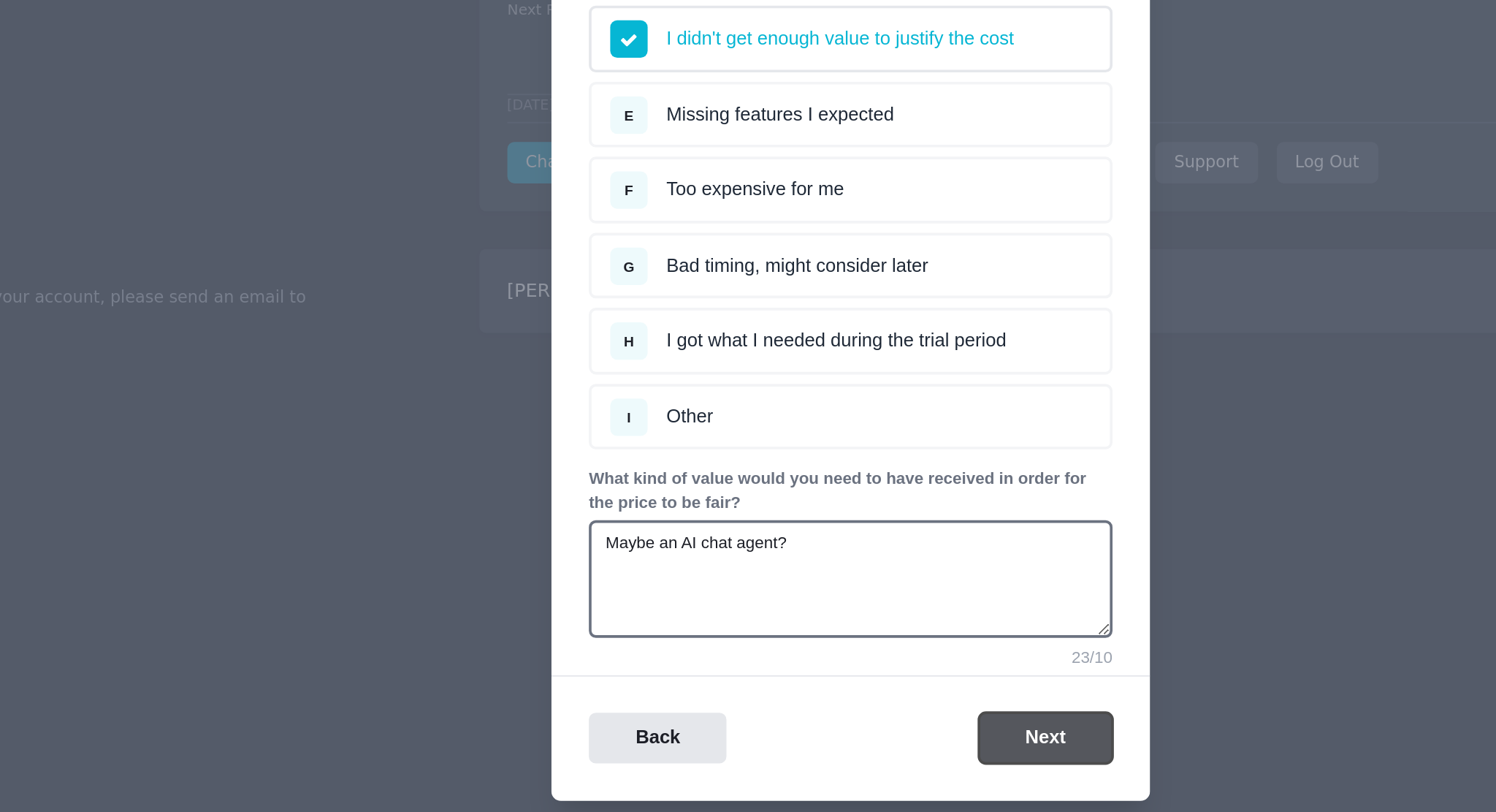
click at [882, 709] on button "Next" at bounding box center [855, 699] width 73 height 28
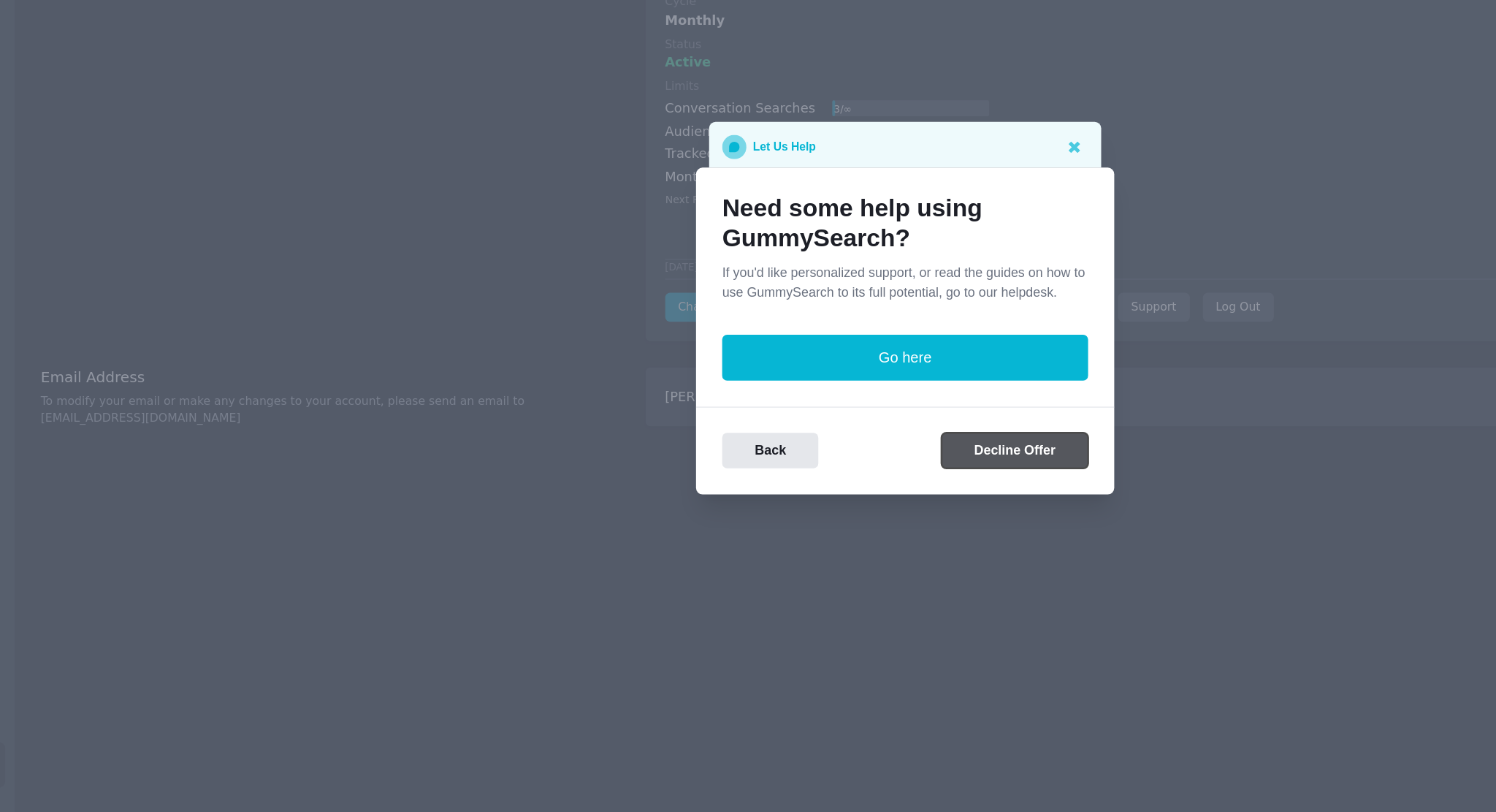
click at [829, 508] on button "Decline Offer" at bounding box center [835, 497] width 115 height 28
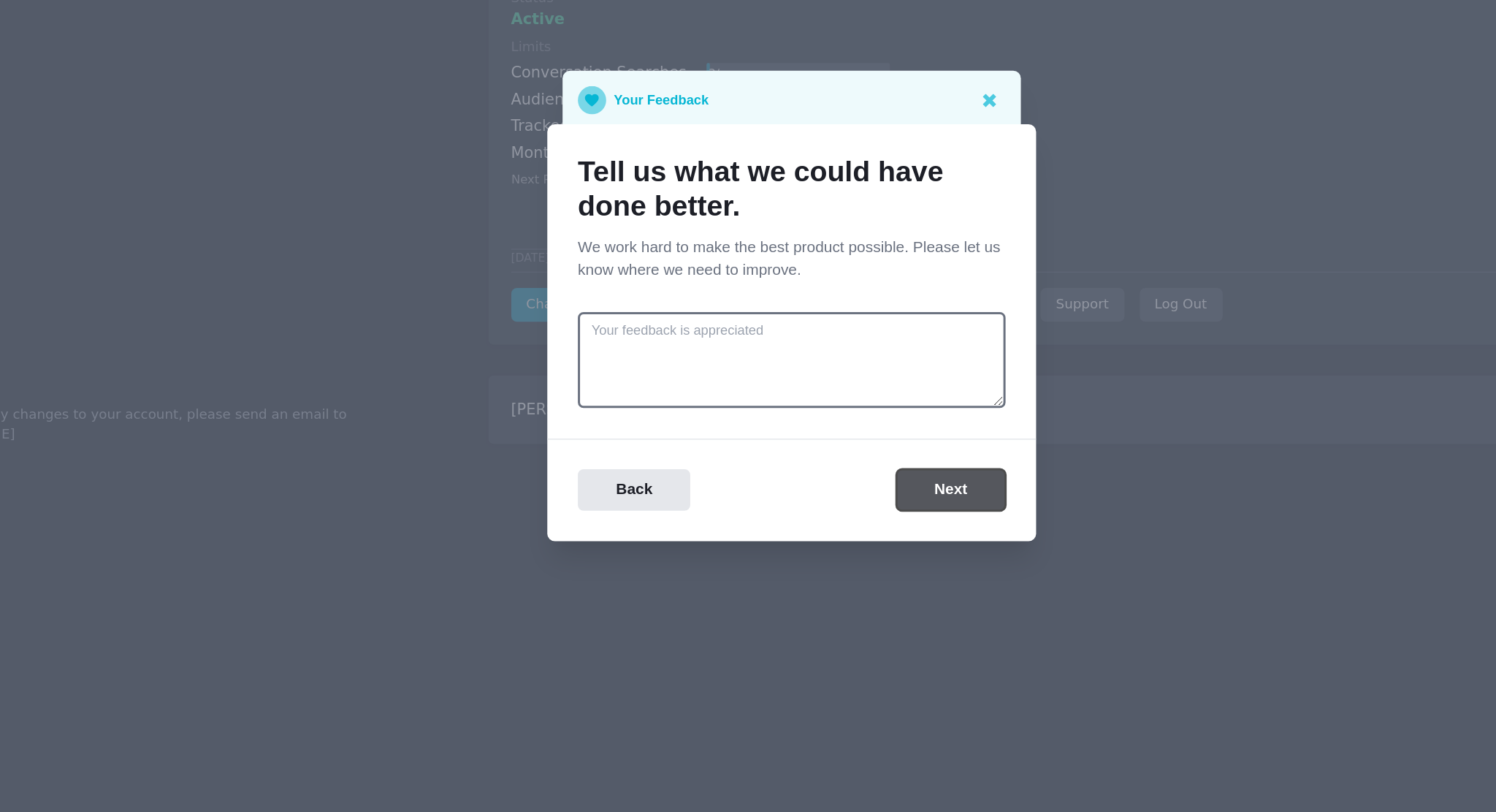
click at [863, 512] on button "Next" at bounding box center [855, 509] width 73 height 28
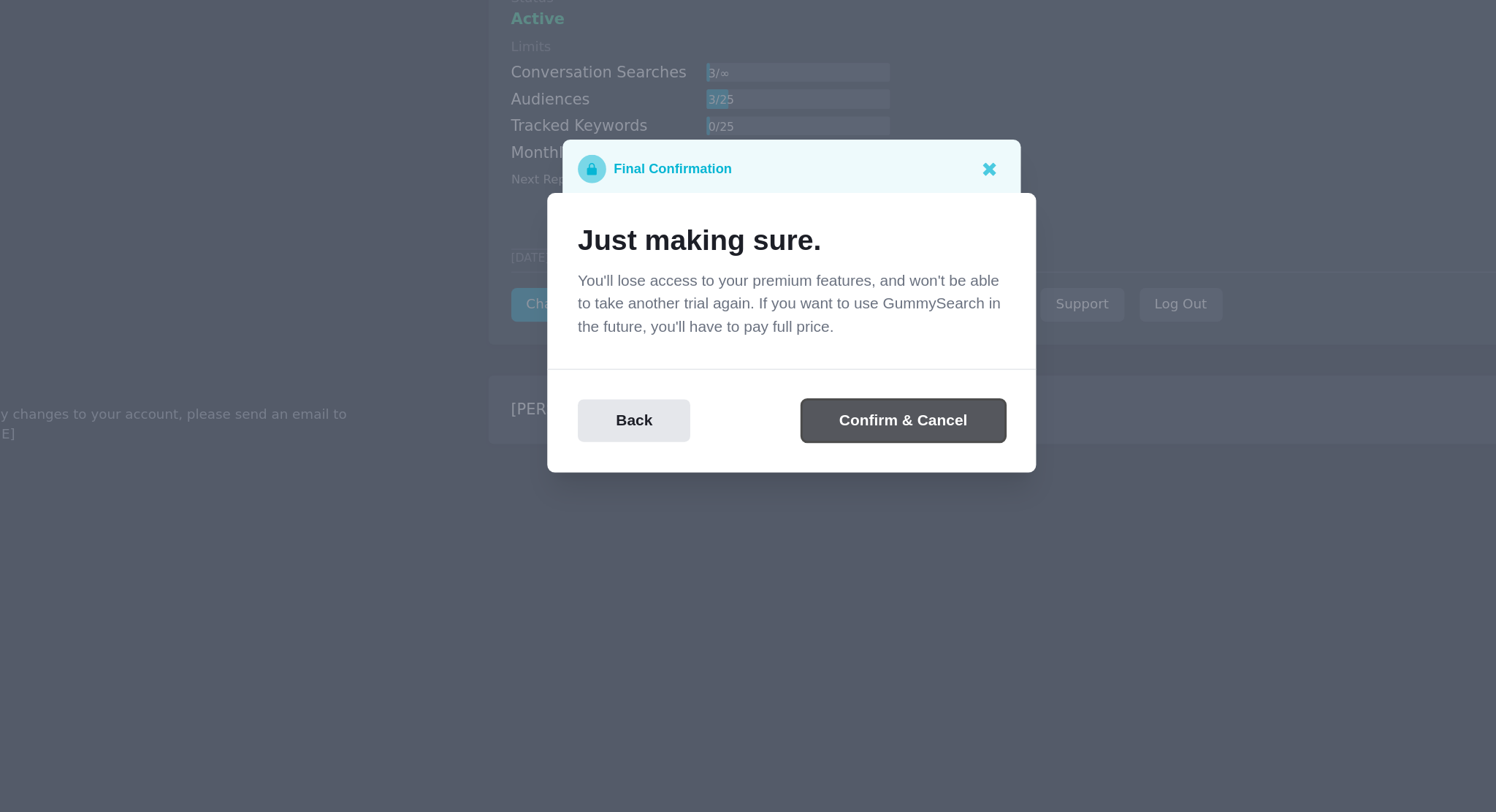
click at [837, 464] on button "Confirm & Cancel" at bounding box center [822, 462] width 136 height 28
